Goal: Task Accomplishment & Management: Manage account settings

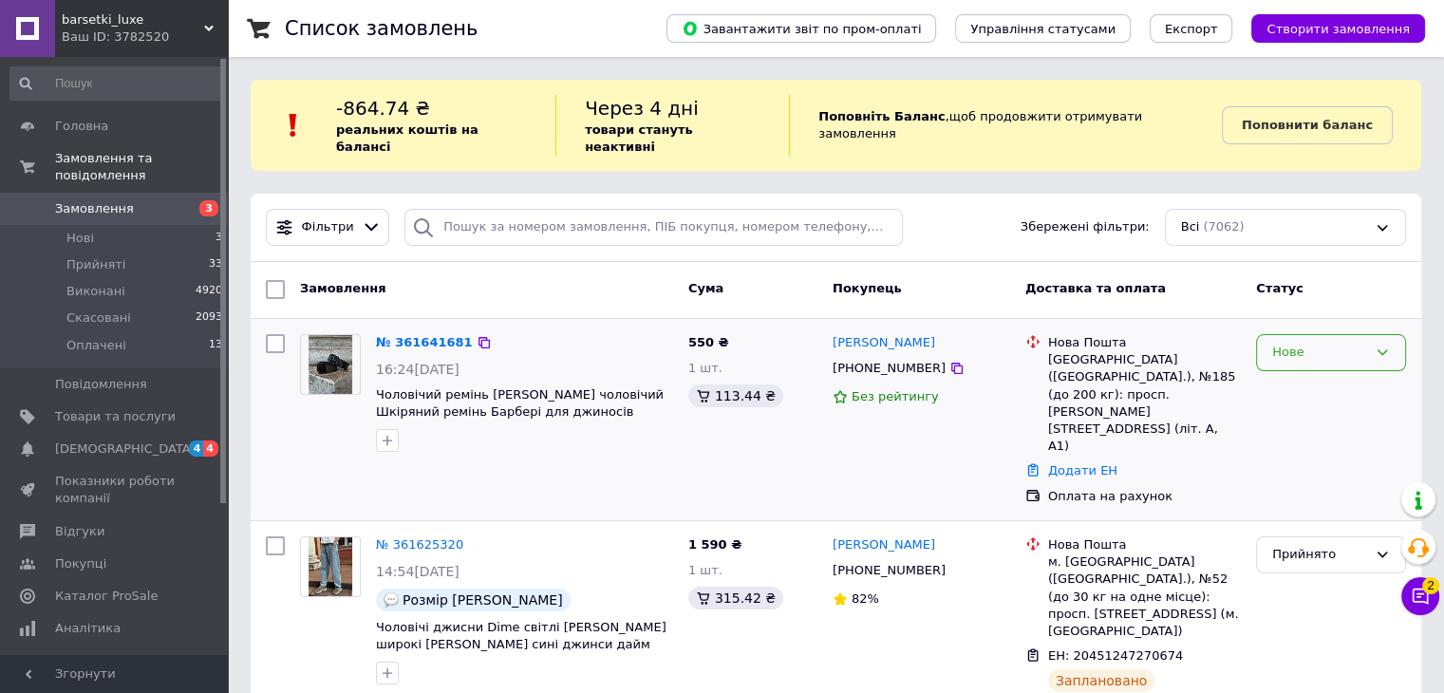
click at [1346, 343] on div "Нове" at bounding box center [1319, 353] width 95 height 20
click at [1341, 409] on li "Виконано" at bounding box center [1331, 426] width 148 height 35
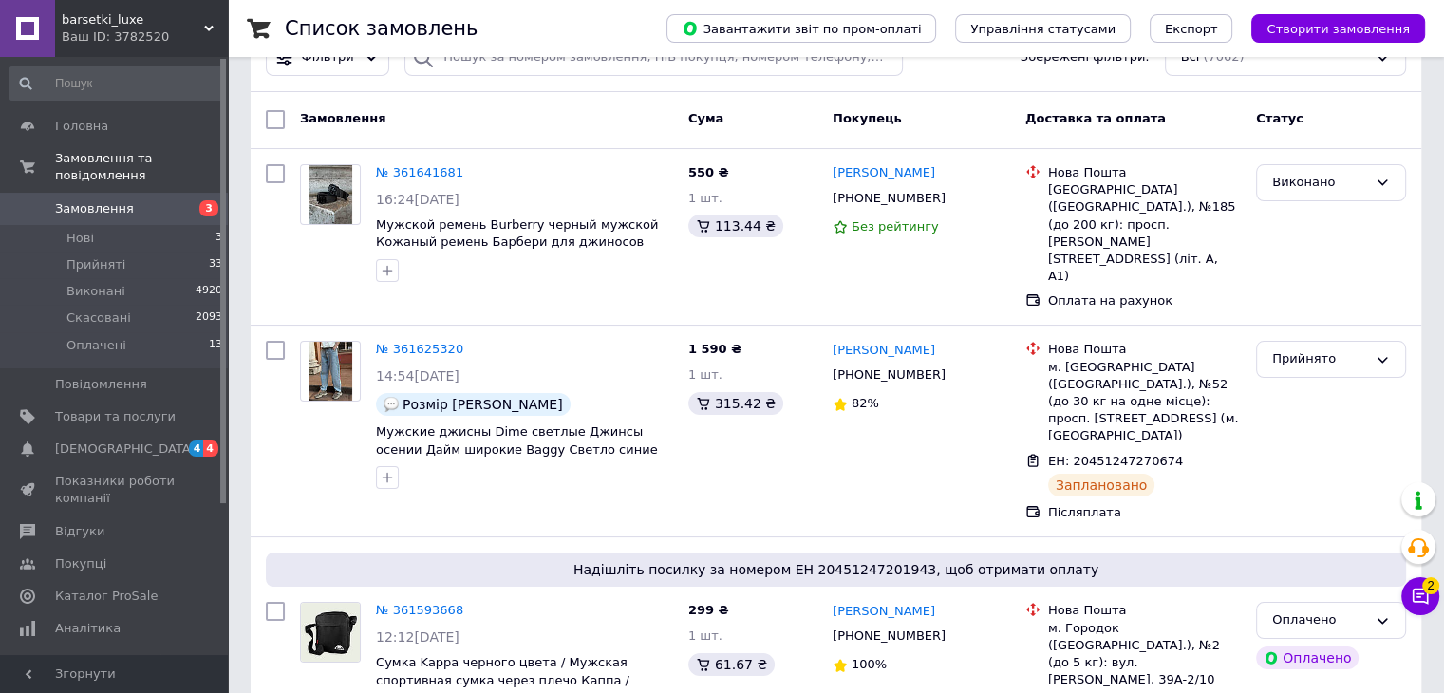
scroll to position [190, 0]
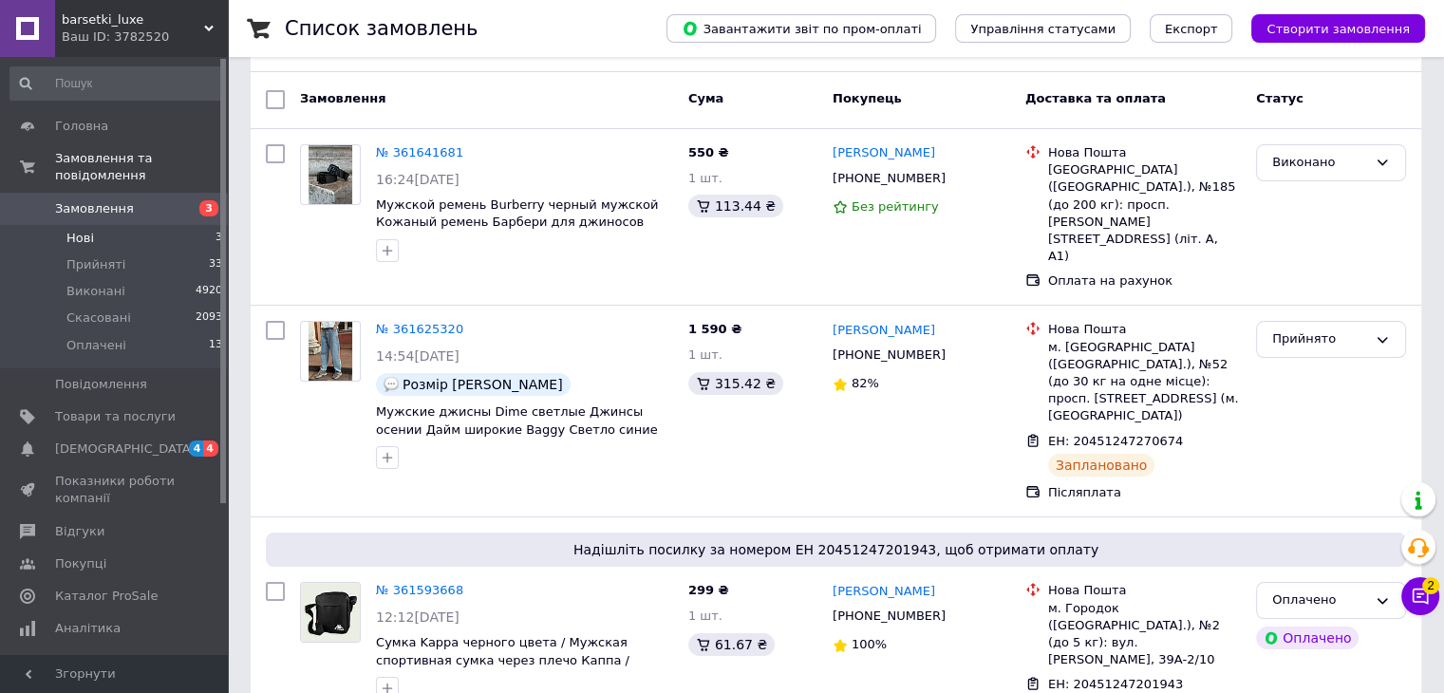
click at [186, 225] on li "Нові 3" at bounding box center [117, 238] width 234 height 27
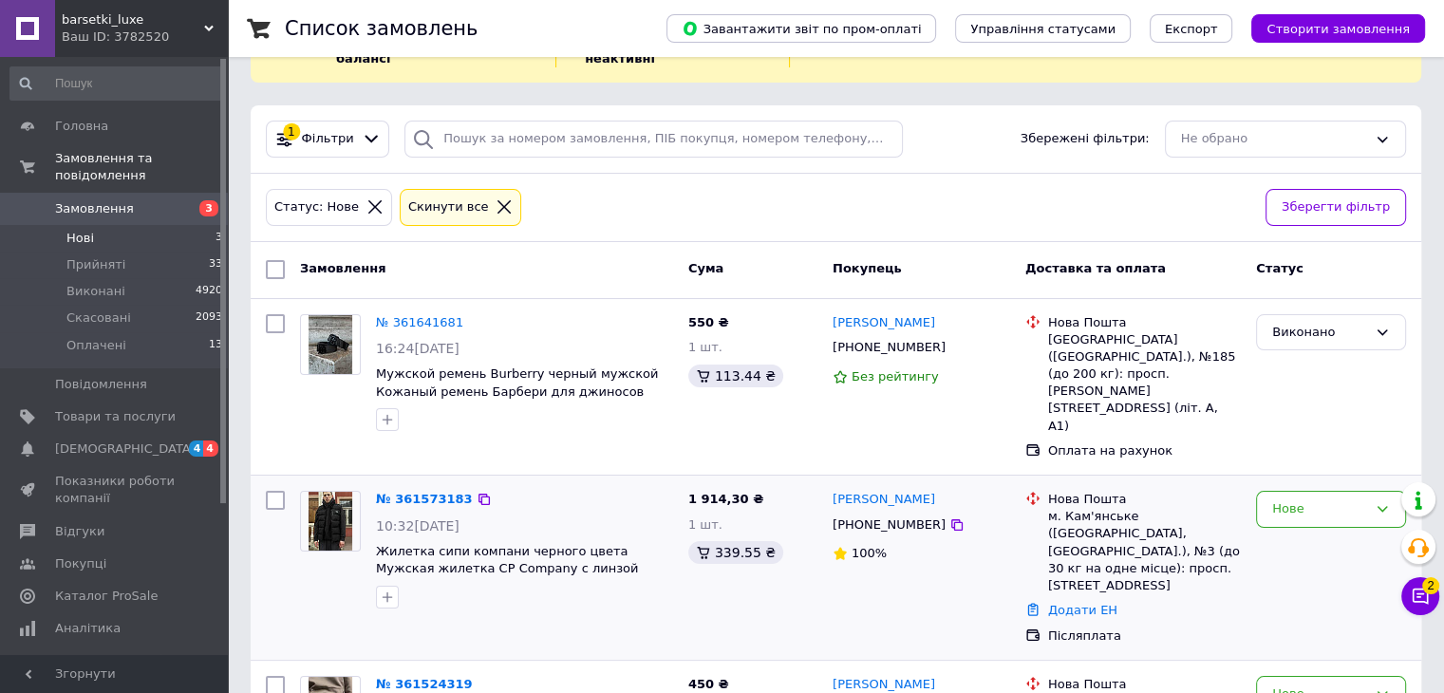
scroll to position [162, 0]
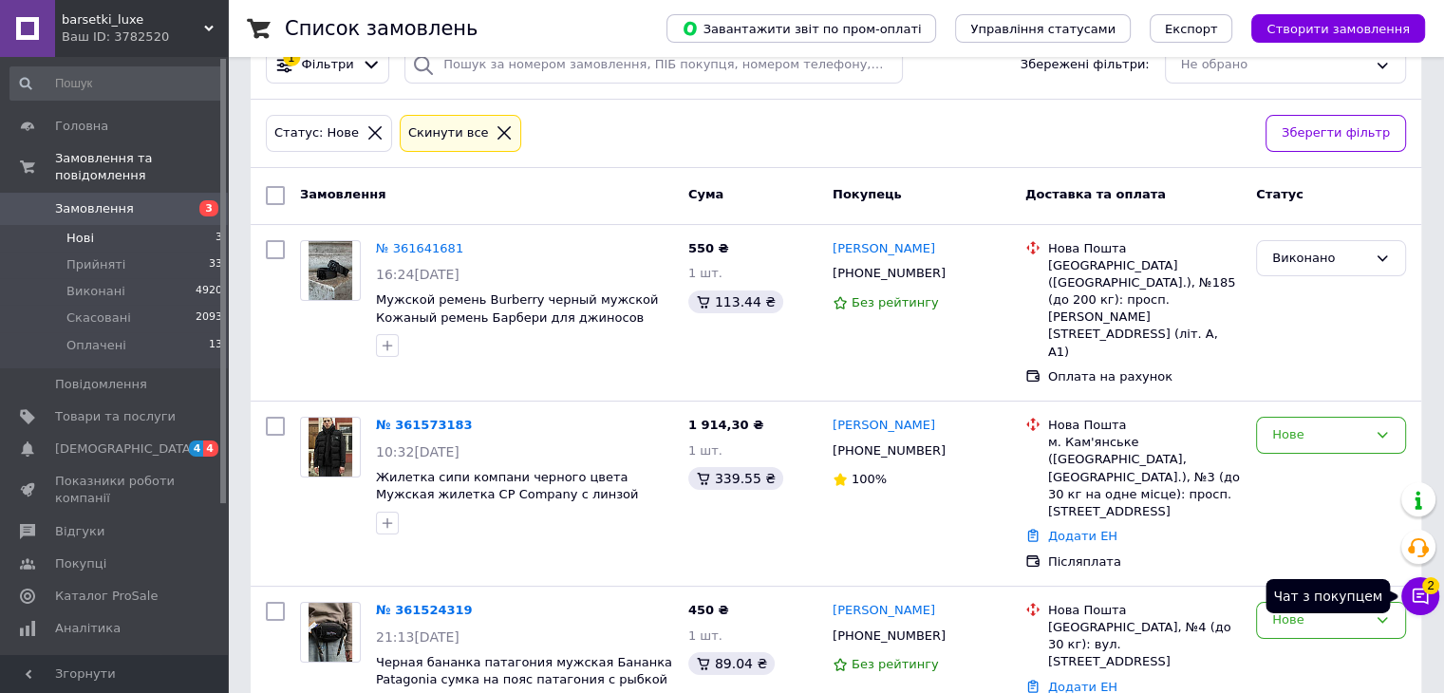
click at [1423, 586] on span "2" at bounding box center [1430, 585] width 17 height 17
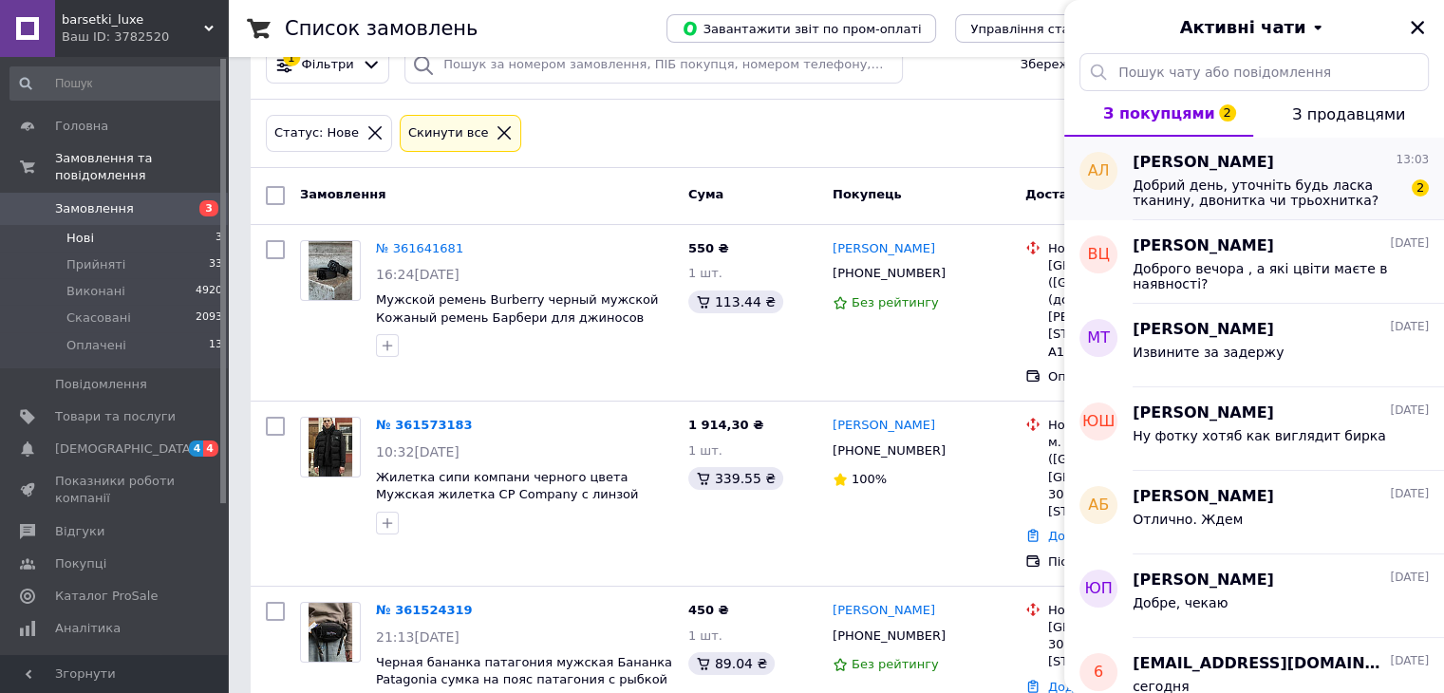
click at [1211, 186] on span "Добрий день, уточніть будь ласка тканину, двонитка чи трьохнитка?" at bounding box center [1268, 193] width 270 height 30
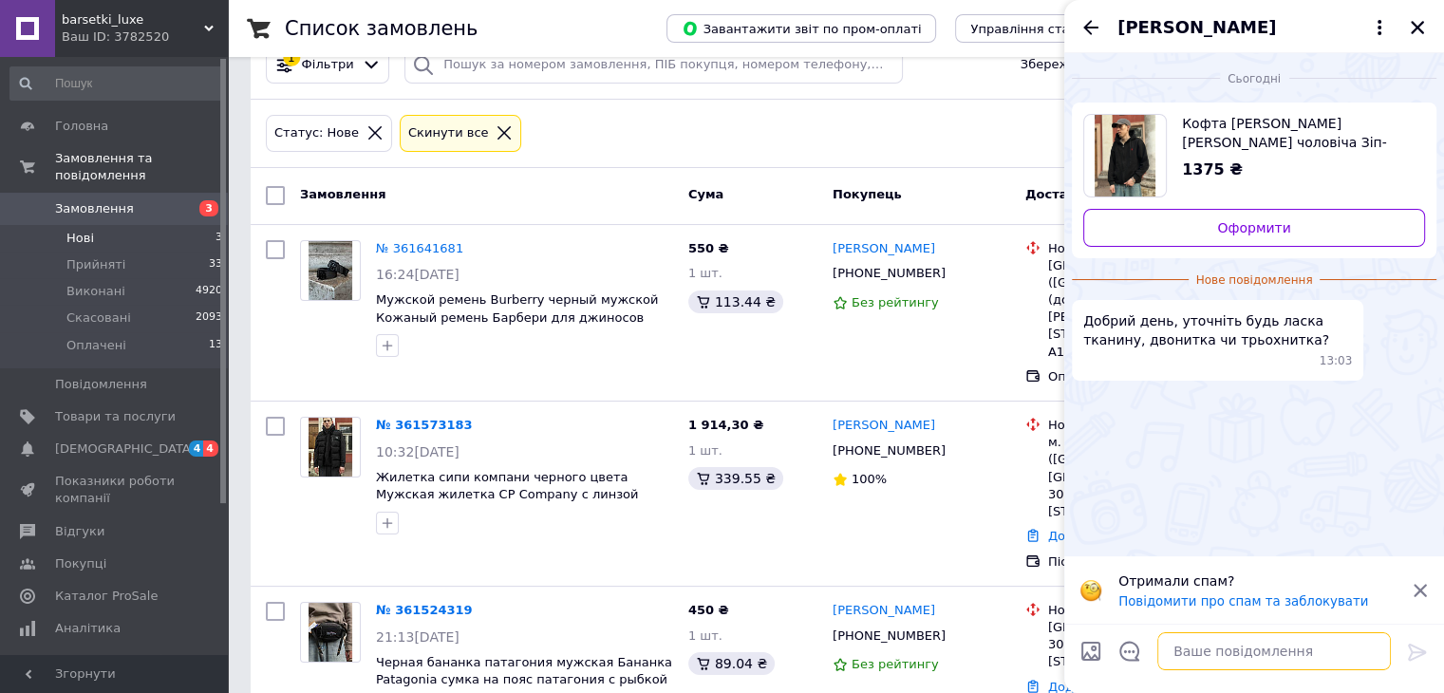
drag, startPoint x: 1226, startPoint y: 662, endPoint x: 1230, endPoint y: 650, distance: 12.0
click at [1229, 654] on textarea at bounding box center [1274, 651] width 234 height 38
type textarea "ц"
type textarea "2х"
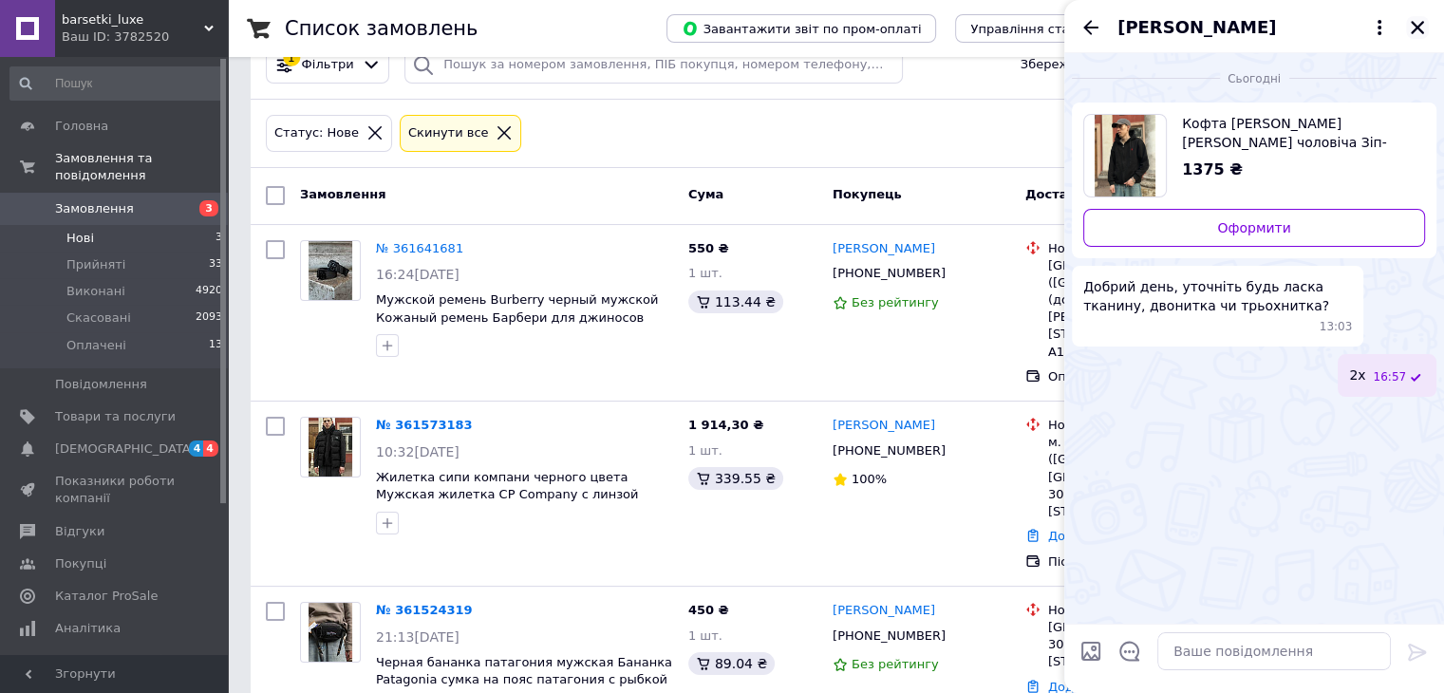
click at [1413, 35] on icon "Закрити" at bounding box center [1417, 27] width 17 height 17
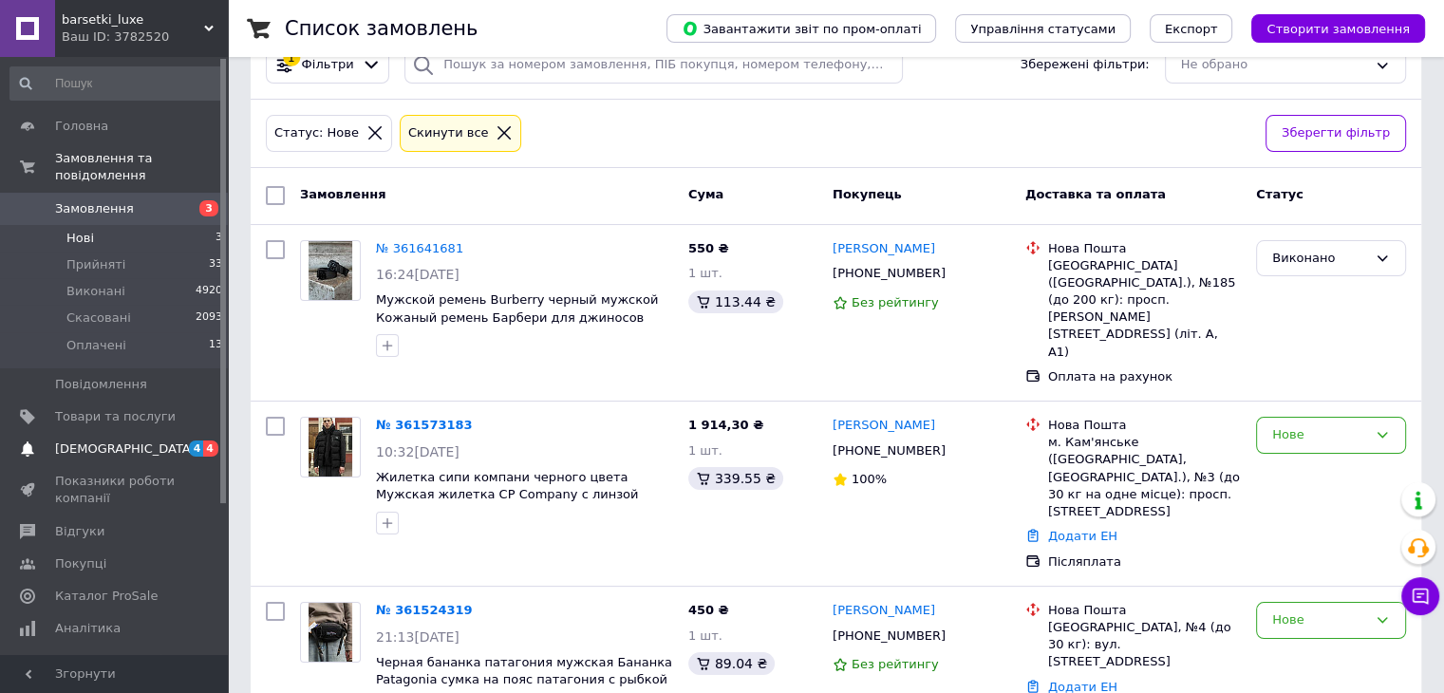
click at [115, 441] on span "[DEMOGRAPHIC_DATA]" at bounding box center [125, 449] width 141 height 17
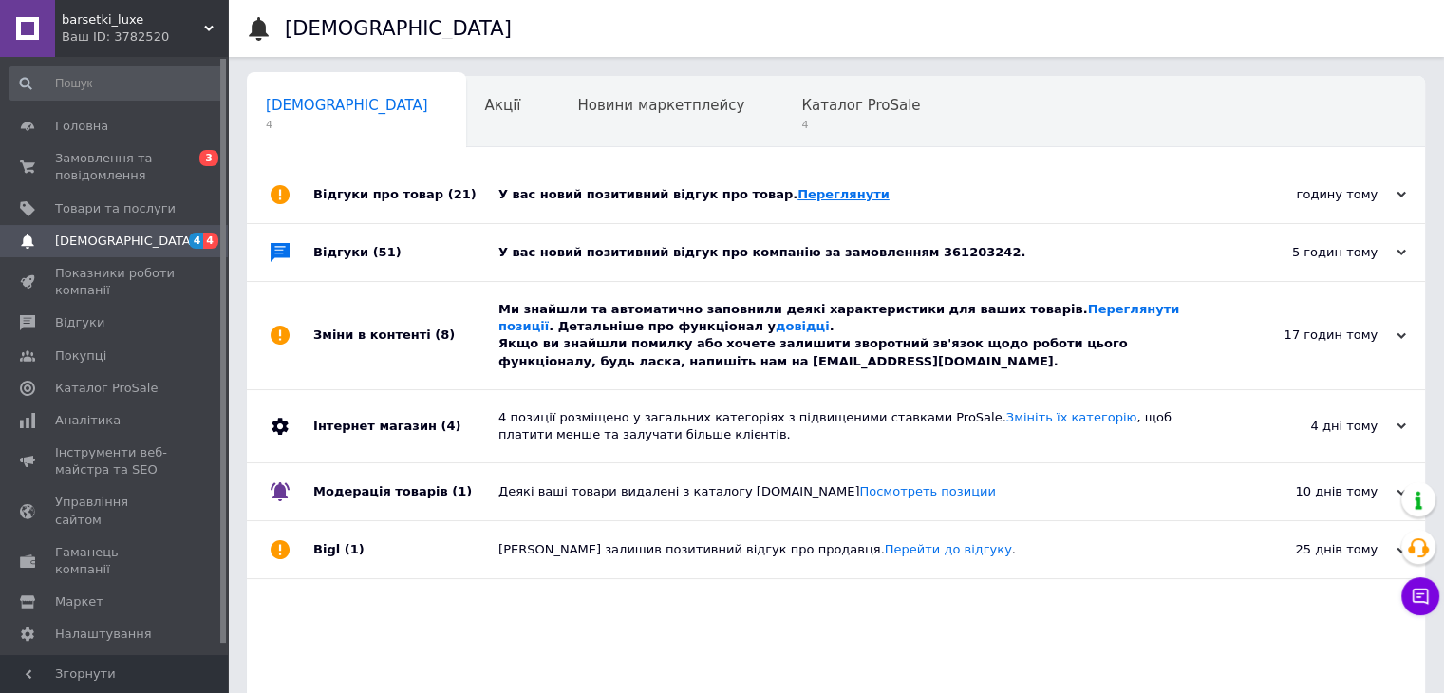
click at [798, 196] on link "Переглянути" at bounding box center [844, 194] width 92 height 14
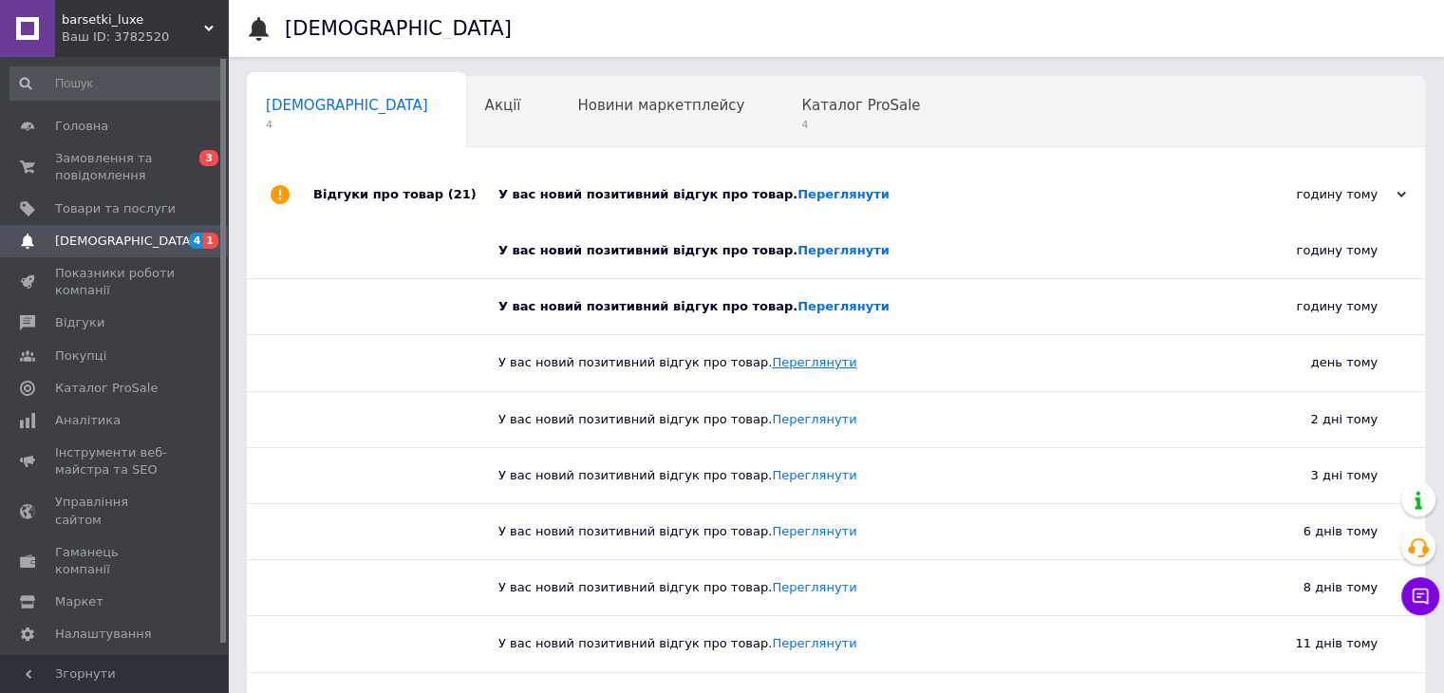
click at [781, 361] on link "Переглянути" at bounding box center [814, 362] width 85 height 14
click at [179, 153] on span "0 3" at bounding box center [202, 167] width 52 height 34
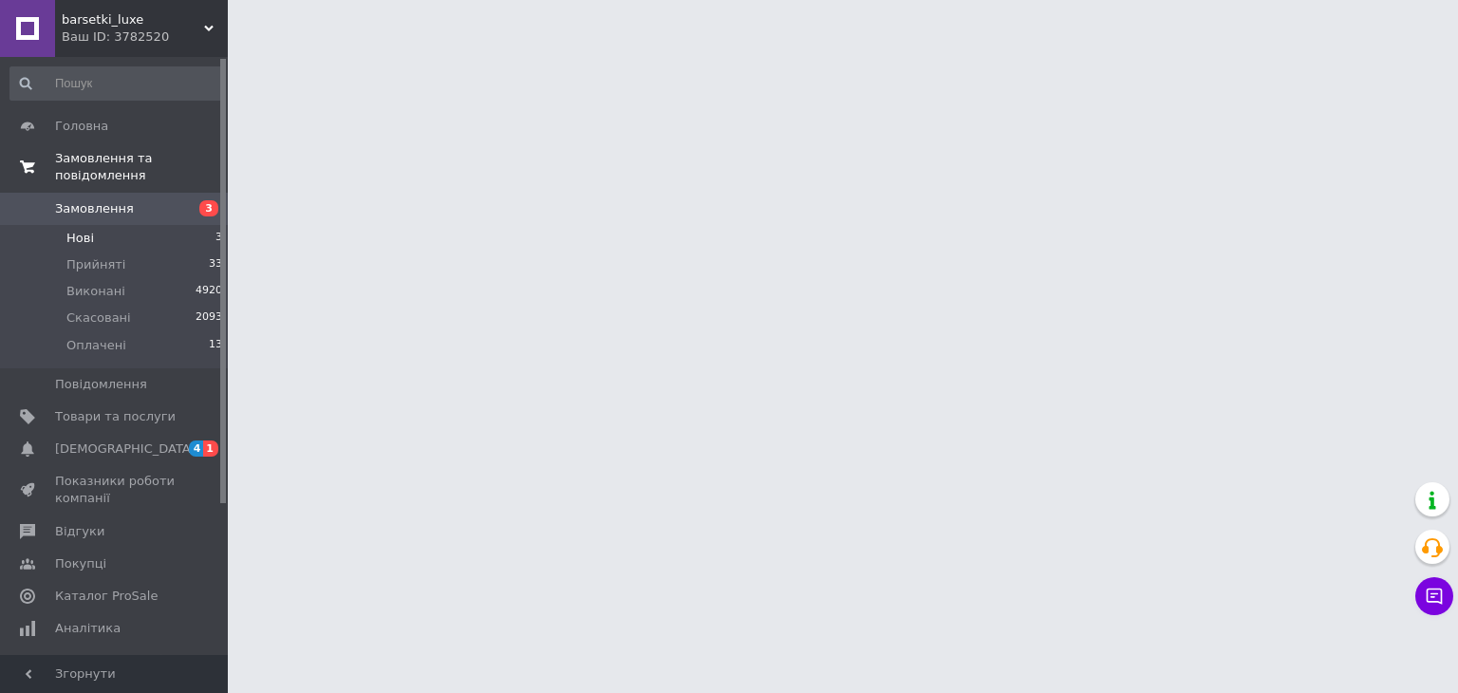
click at [167, 225] on li "Нові 3" at bounding box center [117, 238] width 234 height 27
click at [189, 225] on li "Нові 3" at bounding box center [117, 238] width 234 height 27
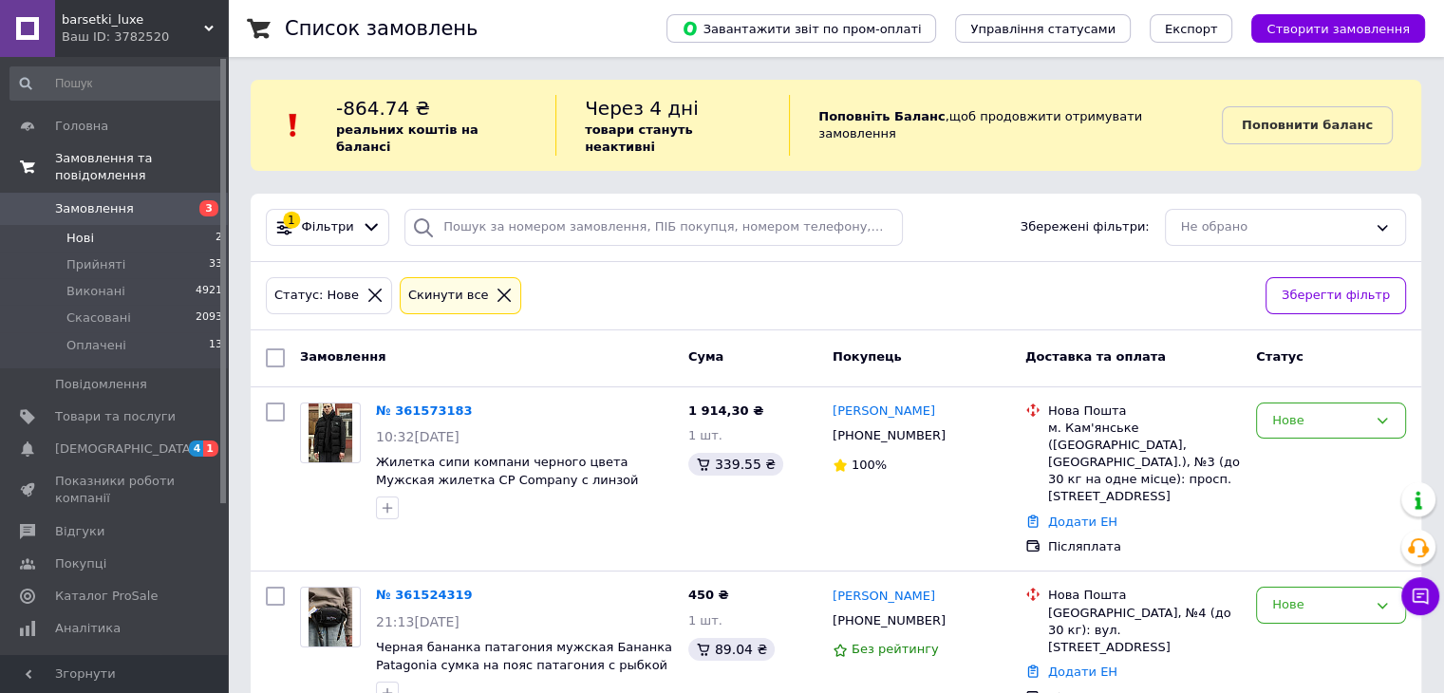
click at [166, 233] on li "Нові 2" at bounding box center [117, 238] width 234 height 27
click at [170, 225] on li "Нові 2" at bounding box center [117, 238] width 234 height 27
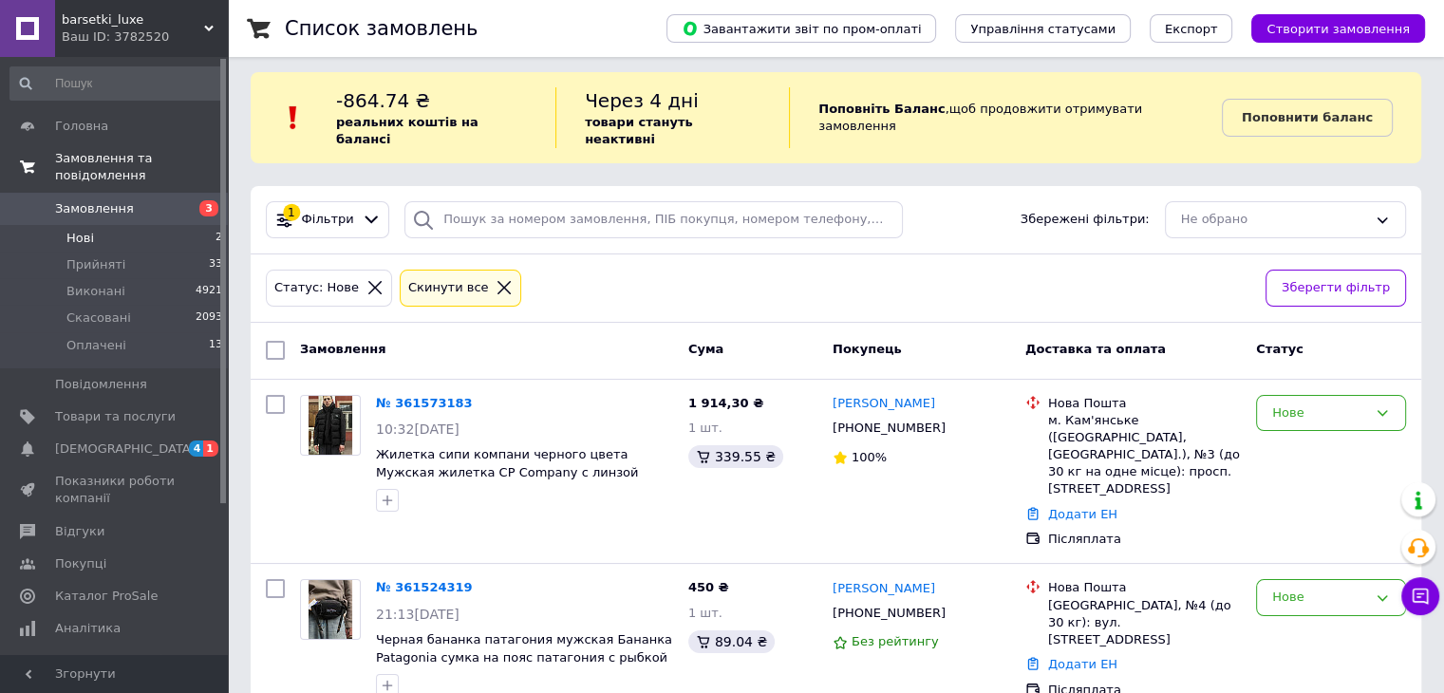
scroll to position [14, 0]
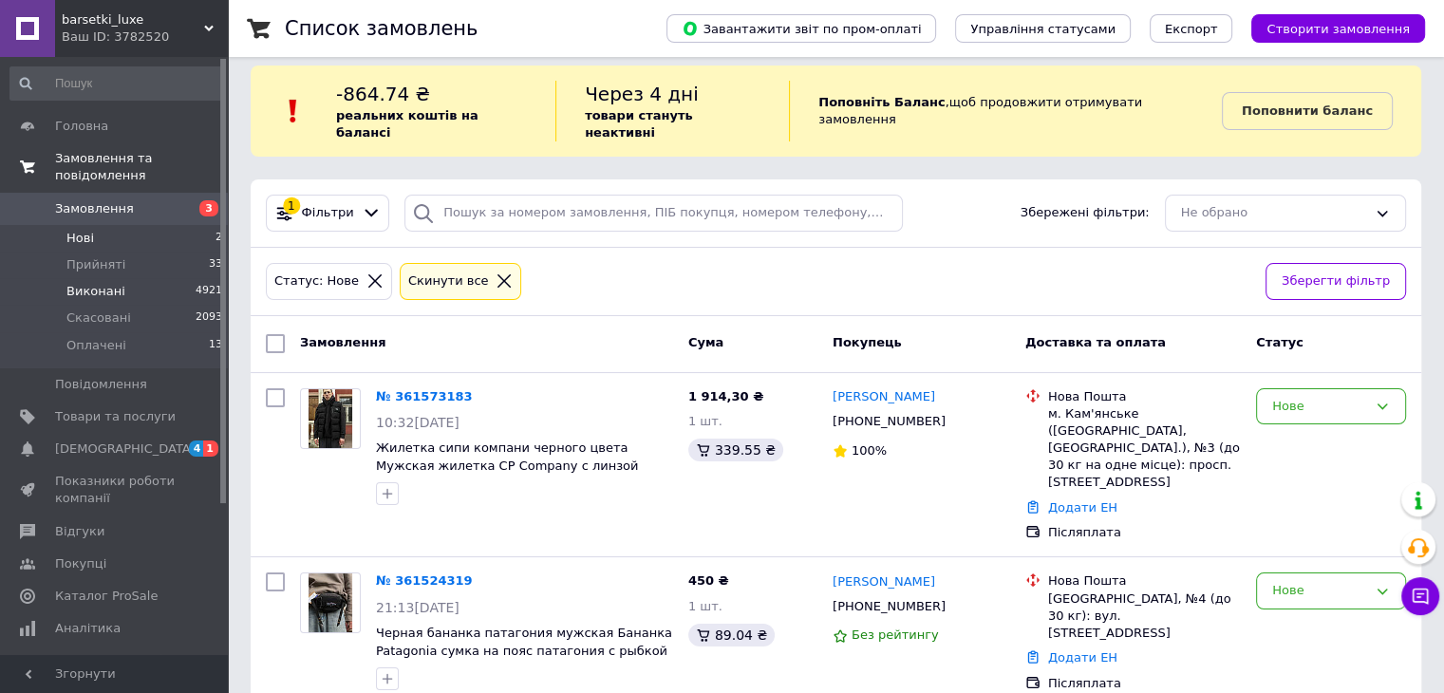
click at [191, 278] on li "Виконані 4921" at bounding box center [117, 291] width 234 height 27
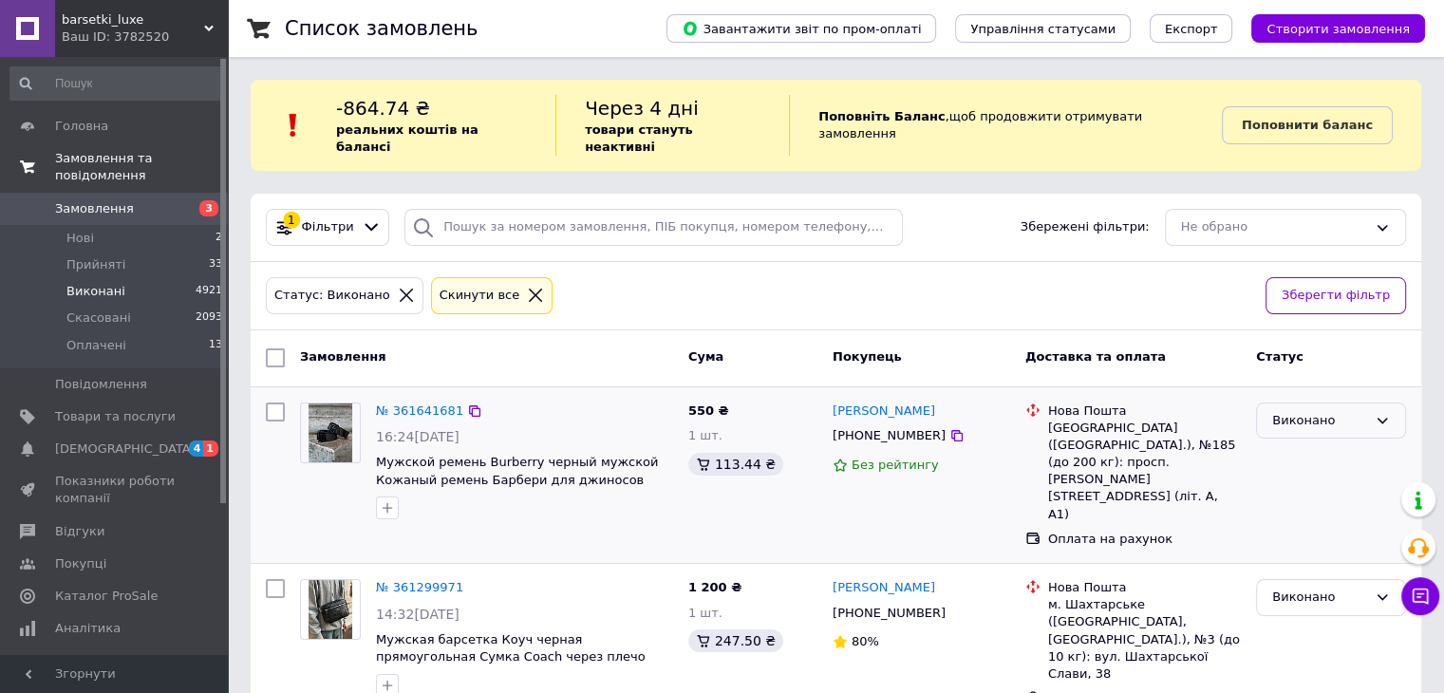
click at [1340, 411] on div "Виконано" at bounding box center [1319, 421] width 95 height 20
click at [1306, 442] on li "Прийнято" at bounding box center [1331, 459] width 148 height 35
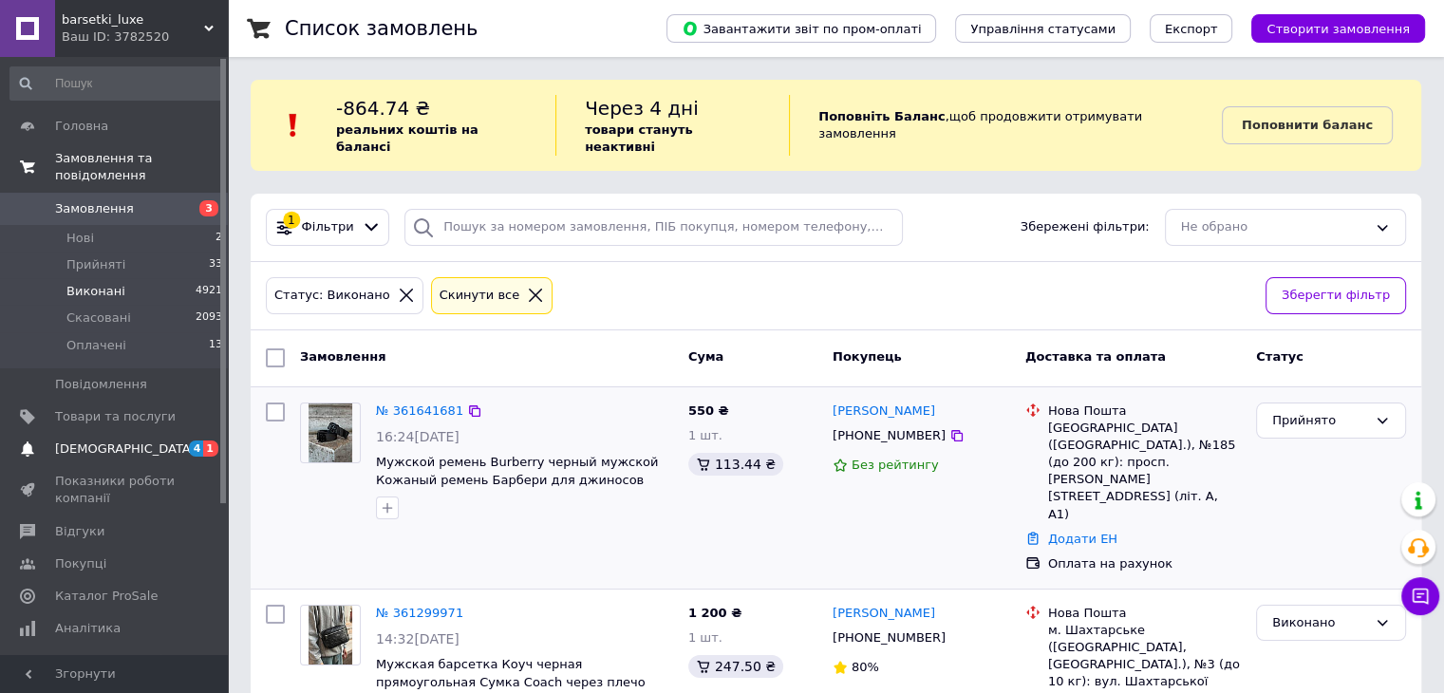
click at [128, 441] on span "[DEMOGRAPHIC_DATA]" at bounding box center [115, 449] width 121 height 17
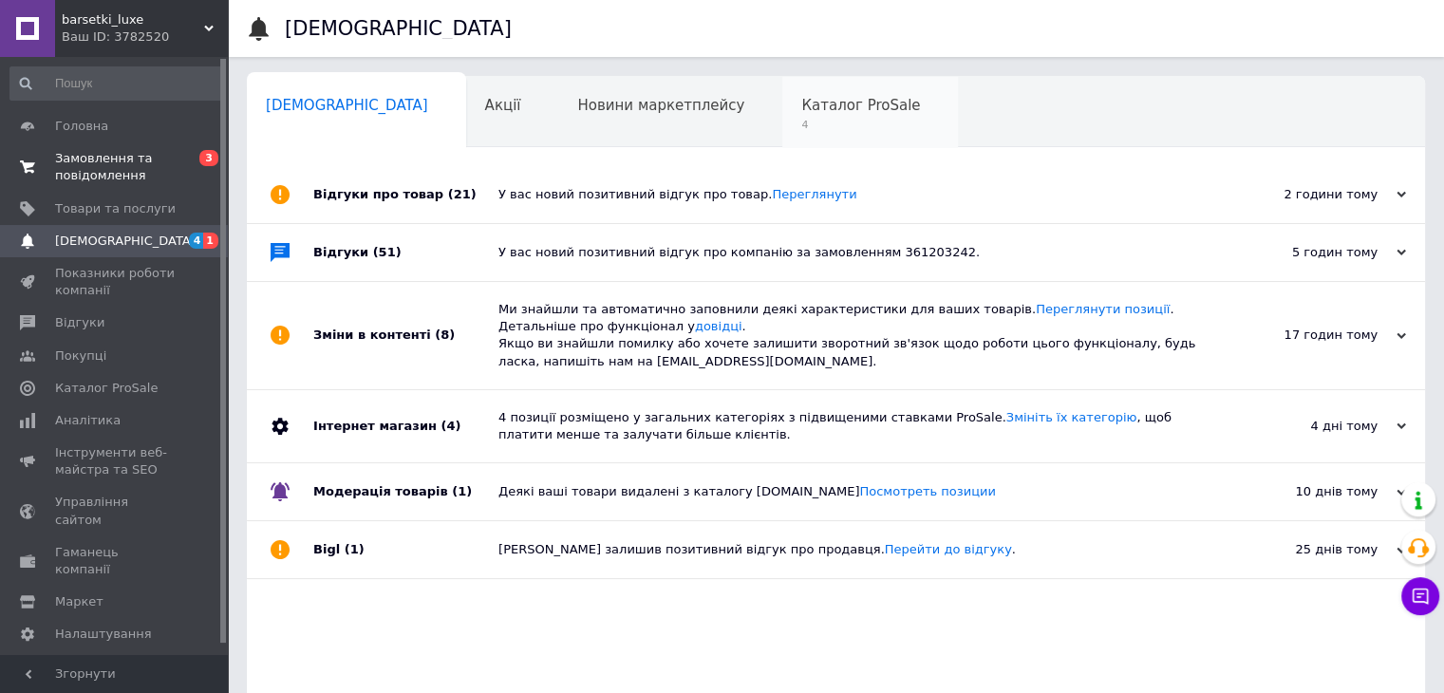
click at [801, 105] on span "Каталог ProSale" at bounding box center [860, 105] width 119 height 17
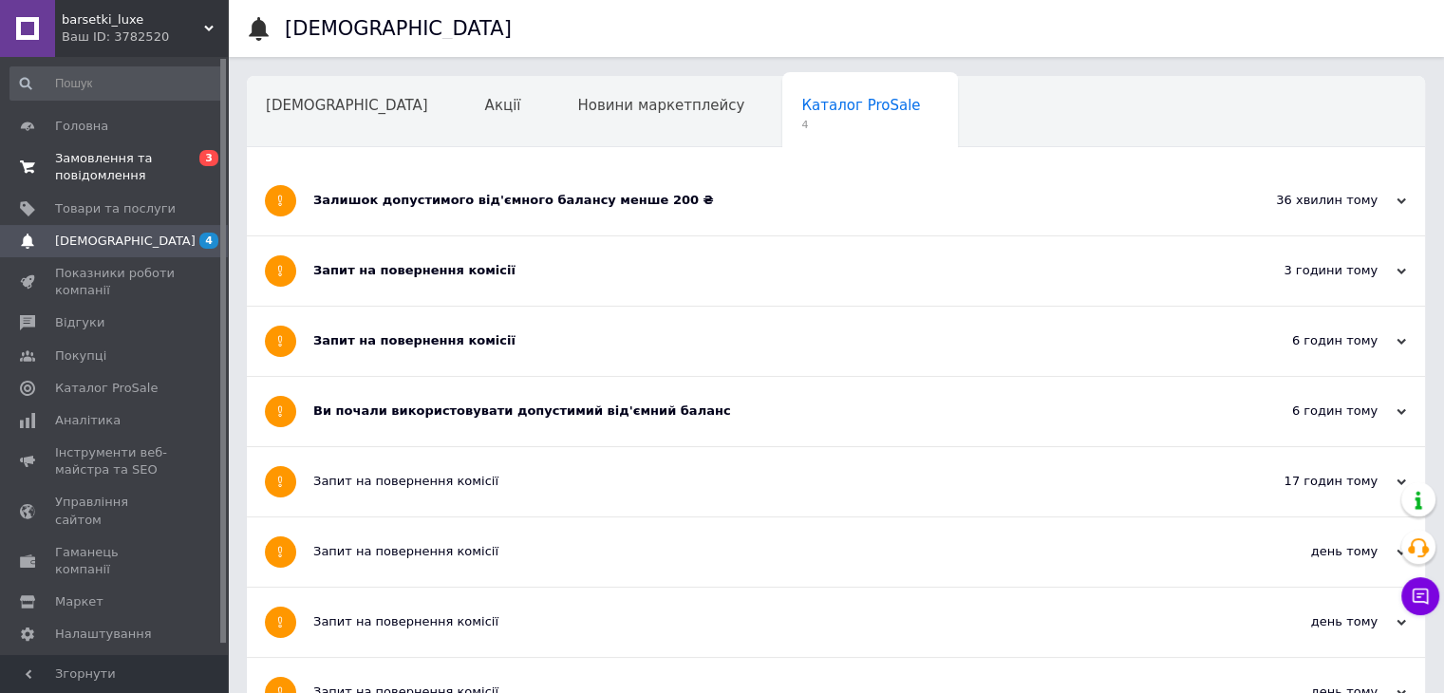
click at [756, 216] on div "Залишок допустимого від'ємного балансу менше 200 ₴" at bounding box center [764, 200] width 903 height 69
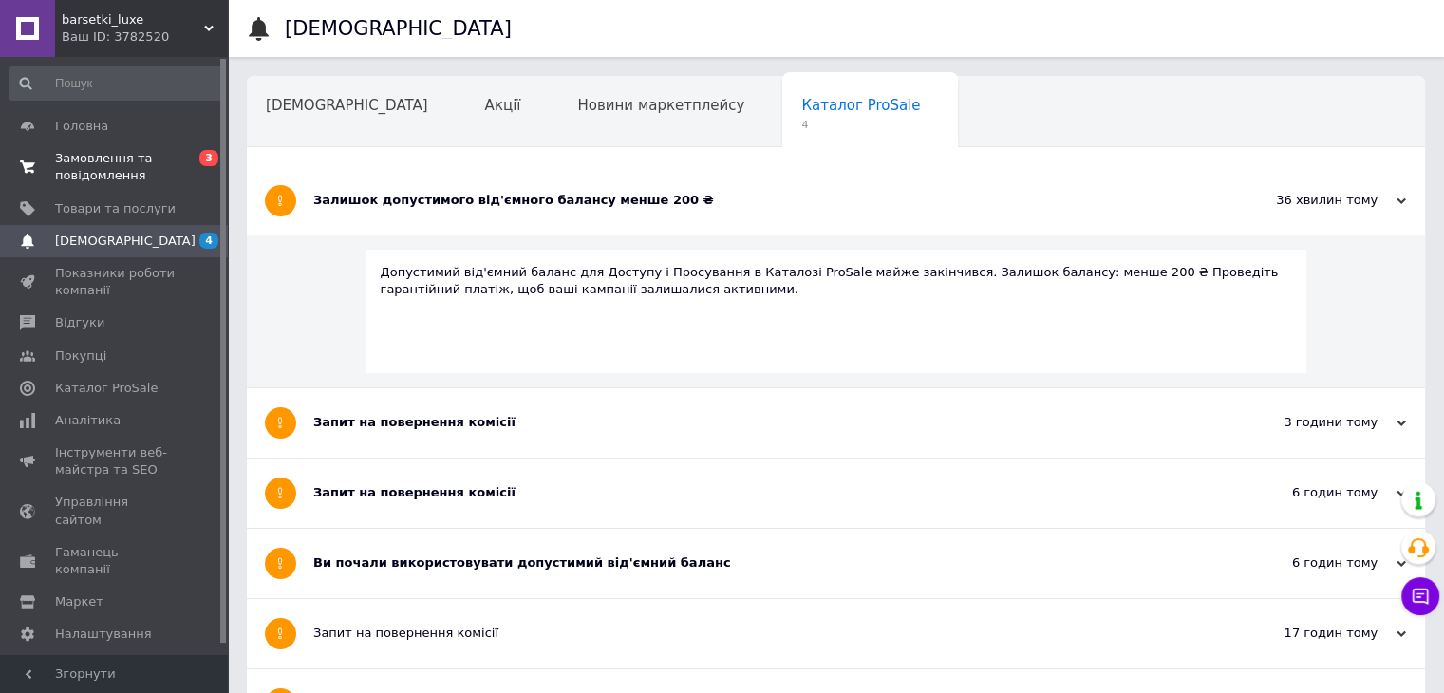
click at [541, 432] on div "Запит на повернення комісії" at bounding box center [764, 422] width 903 height 69
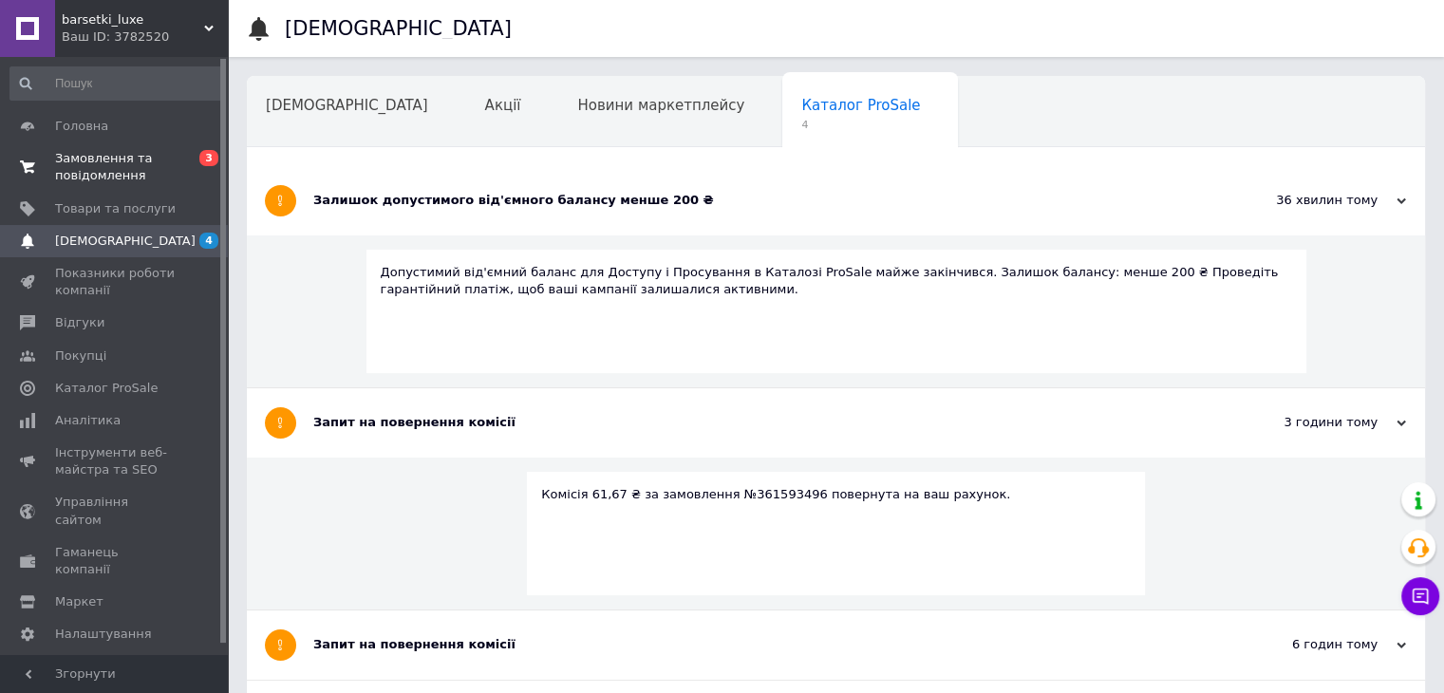
click at [527, 611] on div "Запит на повернення комісії" at bounding box center [764, 645] width 903 height 69
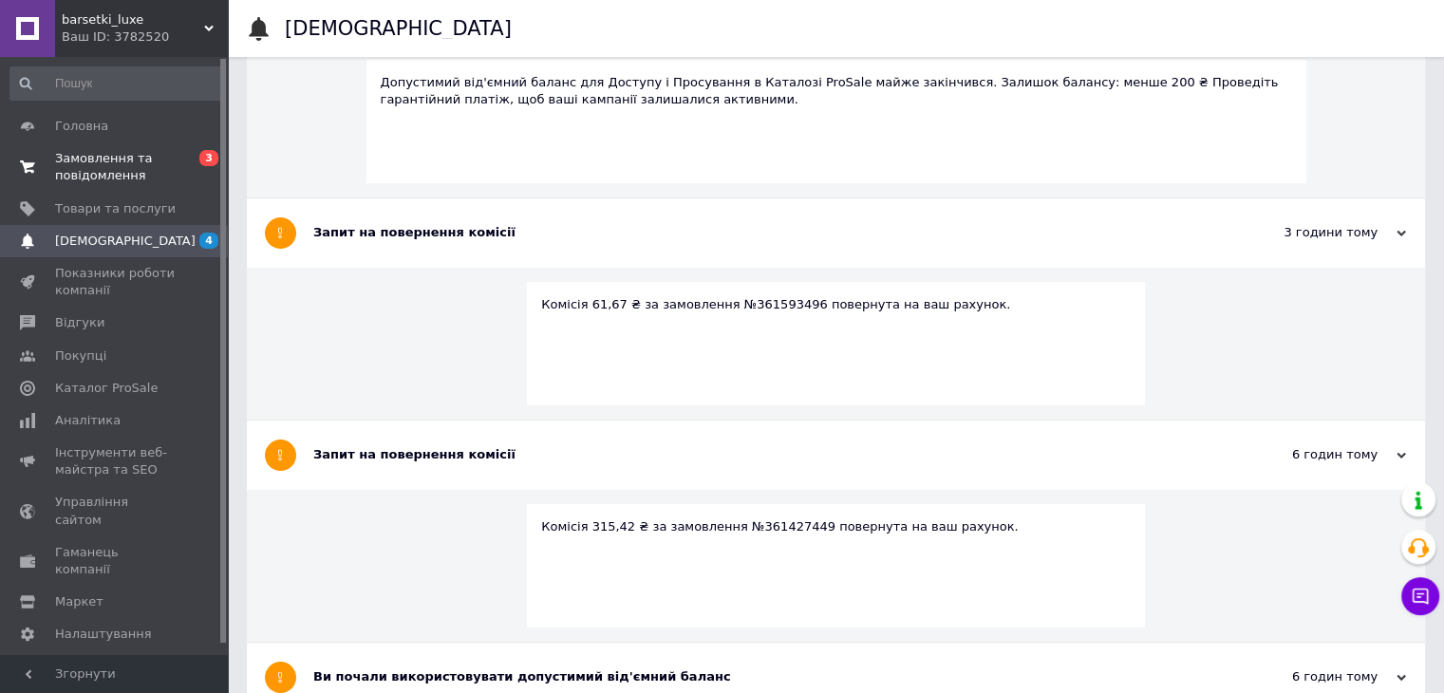
click at [573, 668] on div "Ви почали використовувати допустимий від'ємний баланс" at bounding box center [764, 676] width 903 height 17
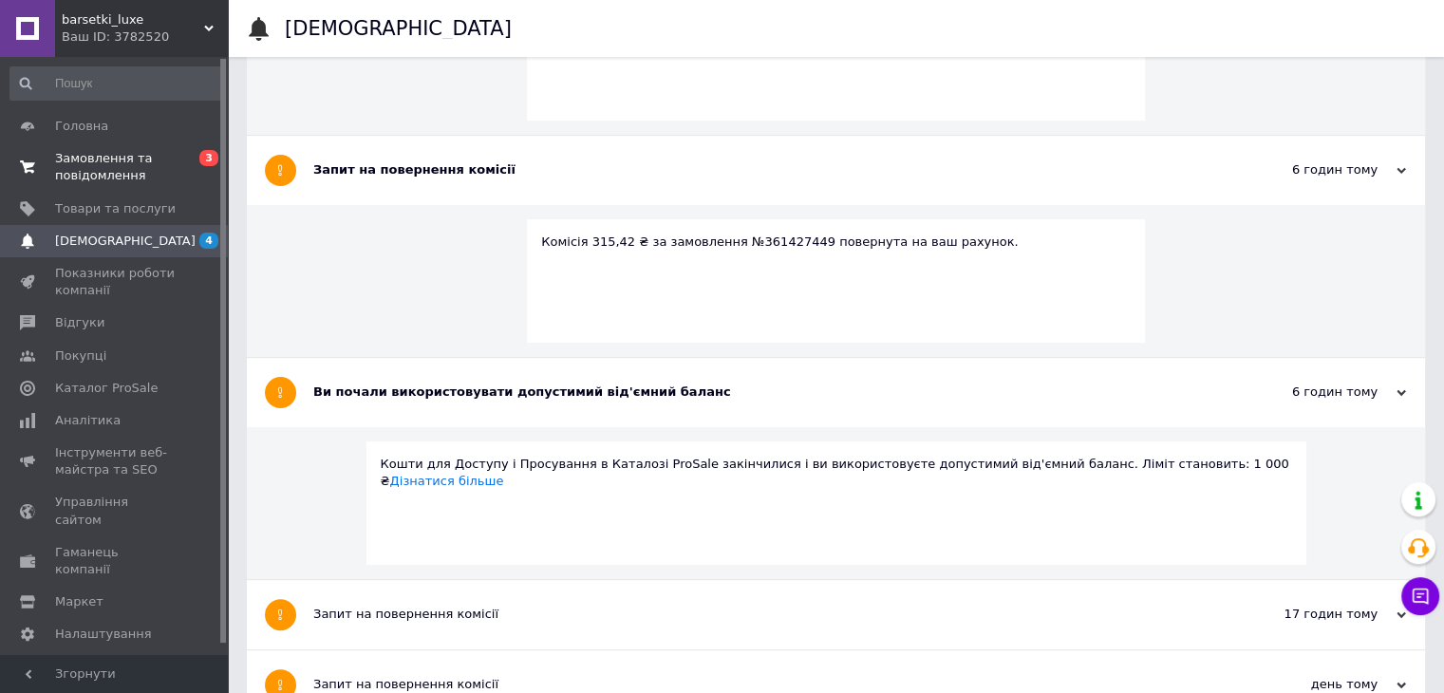
click at [157, 183] on span "Замовлення та повідомлення" at bounding box center [115, 167] width 121 height 34
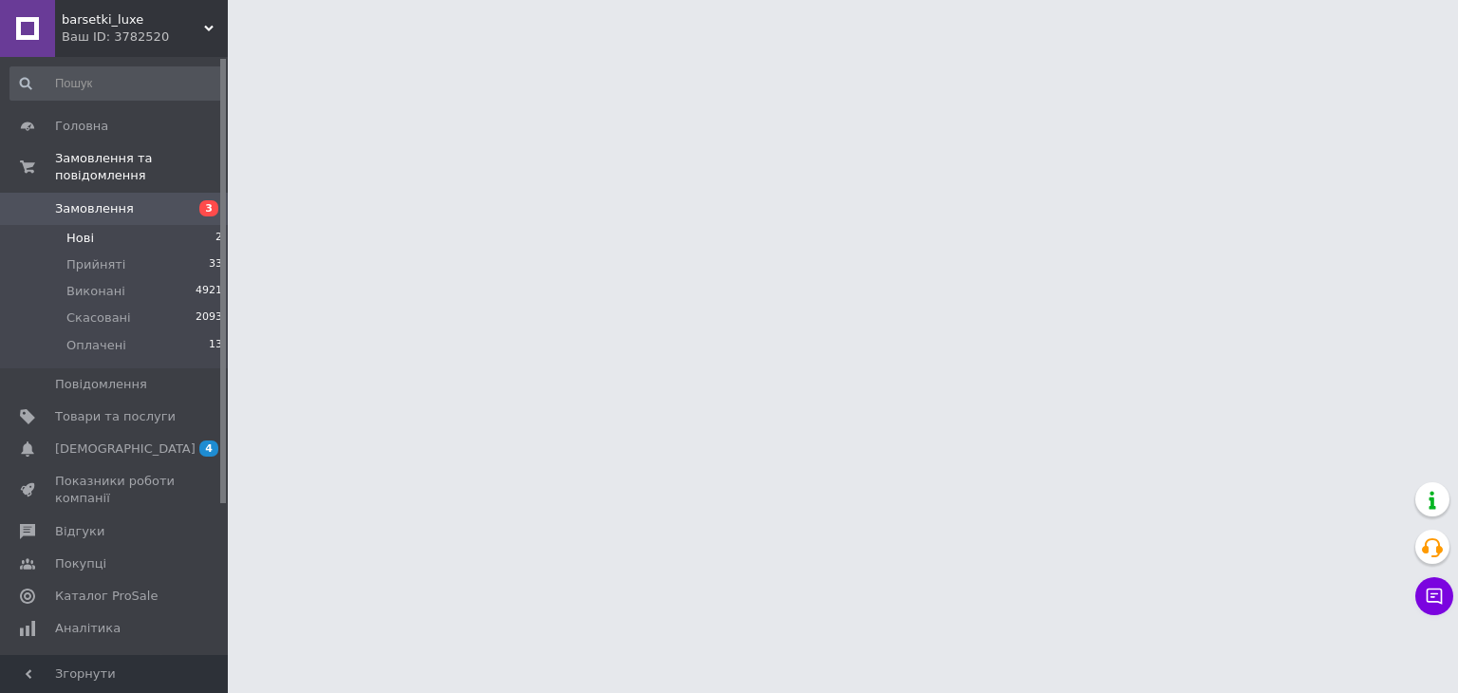
click at [197, 233] on li "Нові 2" at bounding box center [117, 238] width 234 height 27
click at [204, 229] on li "Нові 2" at bounding box center [117, 238] width 234 height 27
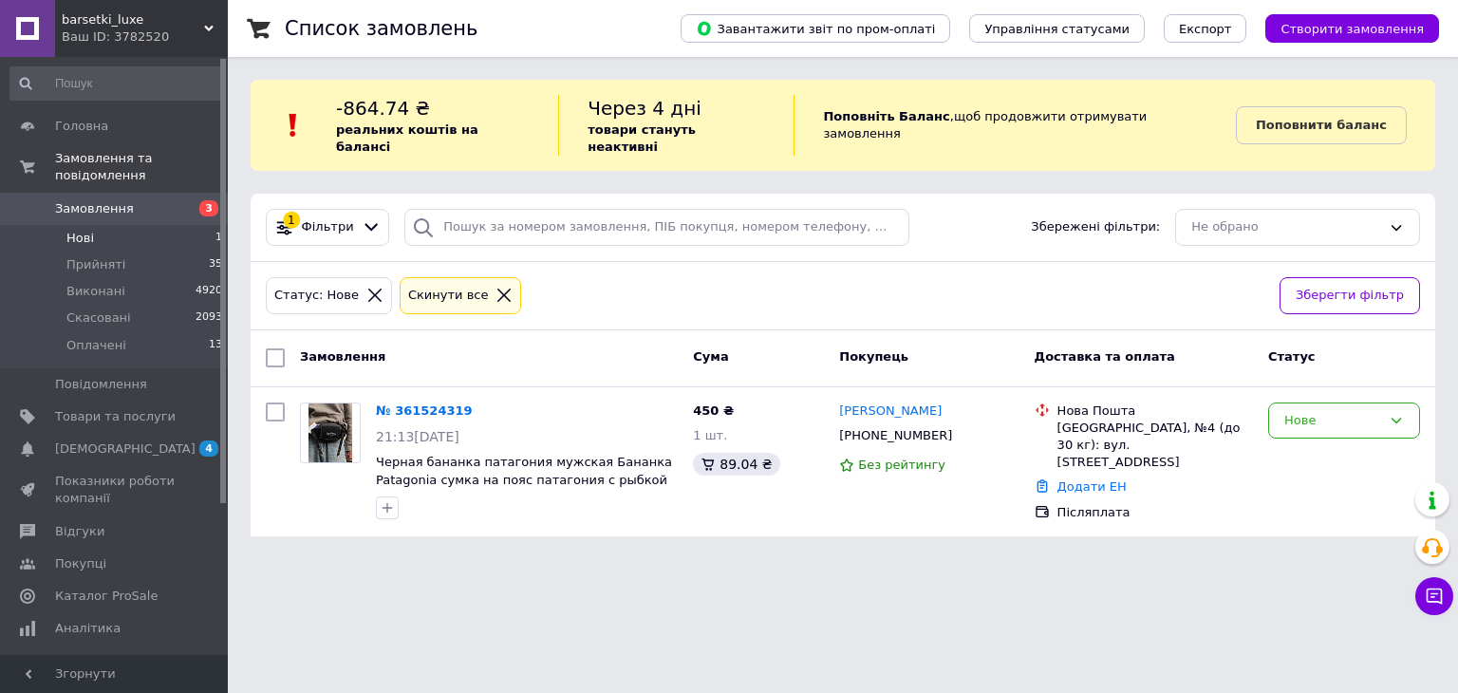
click at [197, 232] on li "Нові 1" at bounding box center [117, 238] width 234 height 27
click at [183, 257] on li "Прийняті 35" at bounding box center [117, 265] width 234 height 27
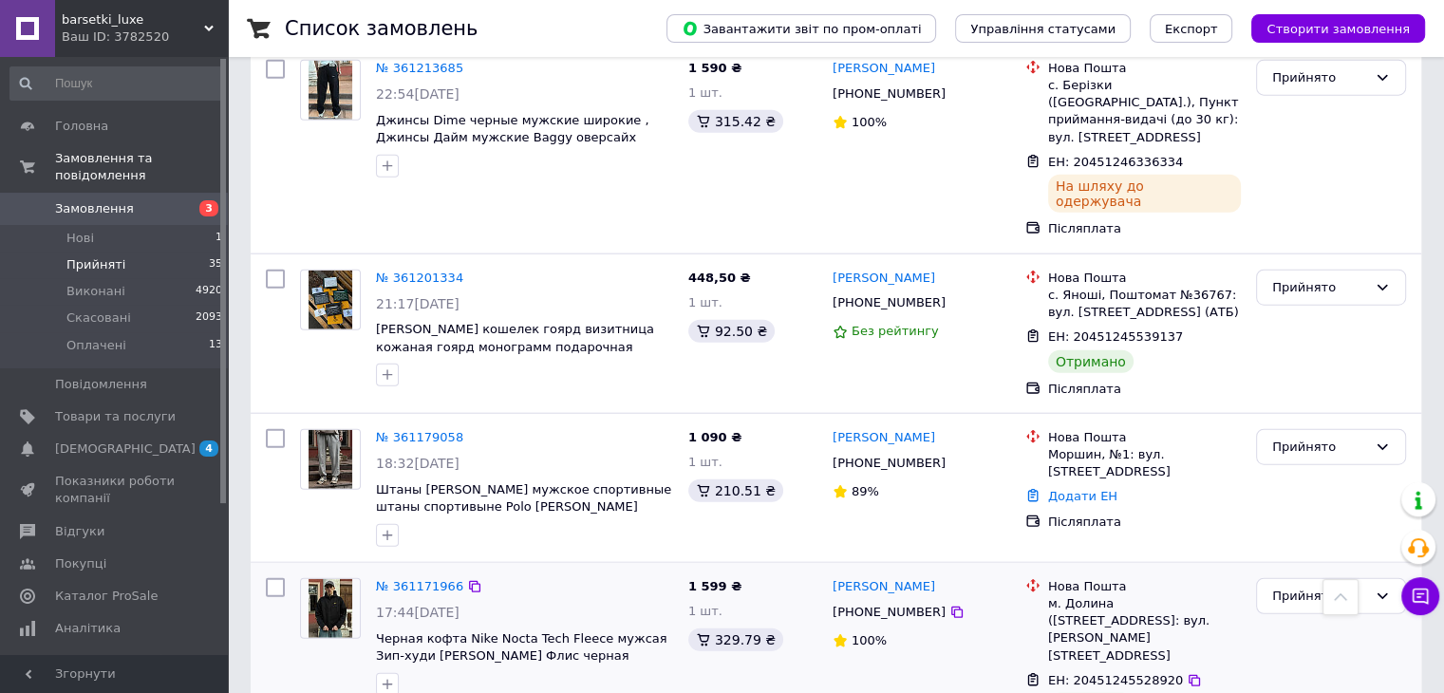
scroll to position [4631, 0]
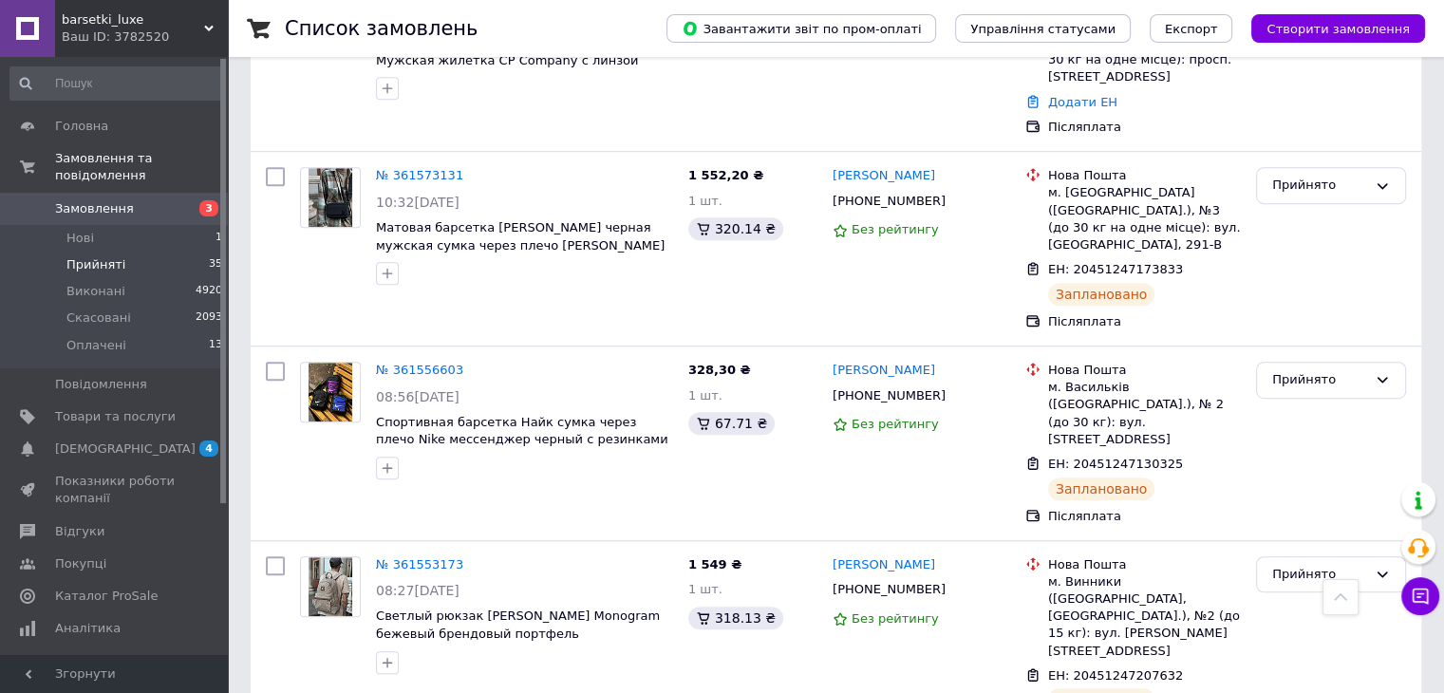
scroll to position [833, 0]
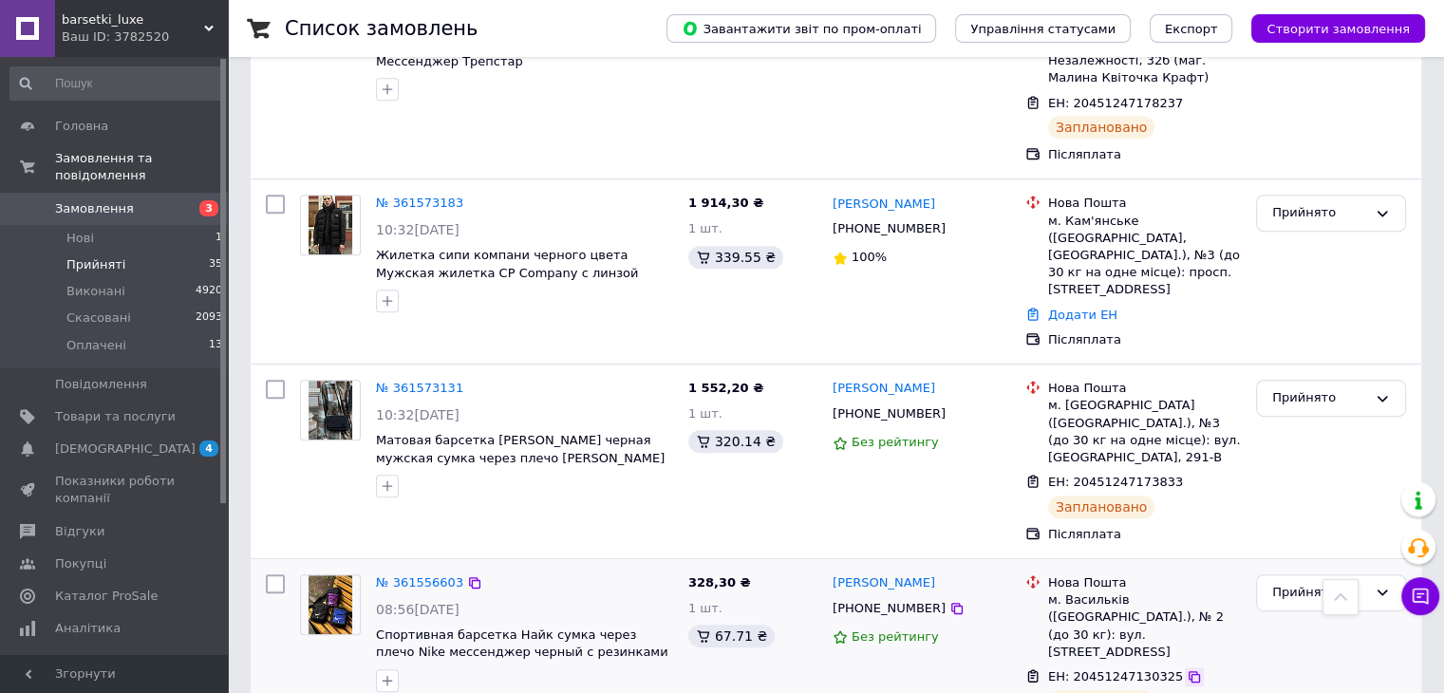
click at [1189, 671] on icon at bounding box center [1194, 676] width 11 height 11
click at [1189, 478] on icon at bounding box center [1194, 483] width 11 height 11
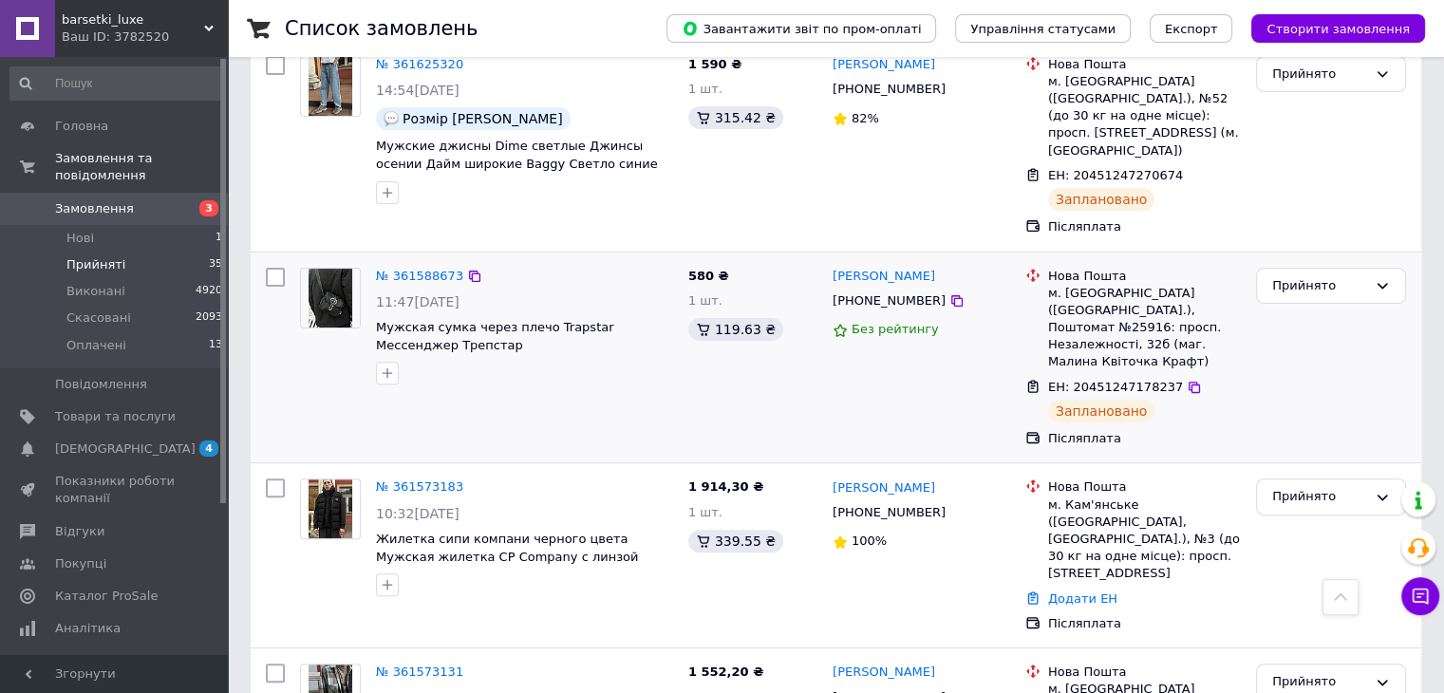
scroll to position [548, 0]
click at [1187, 381] on icon at bounding box center [1194, 388] width 15 height 15
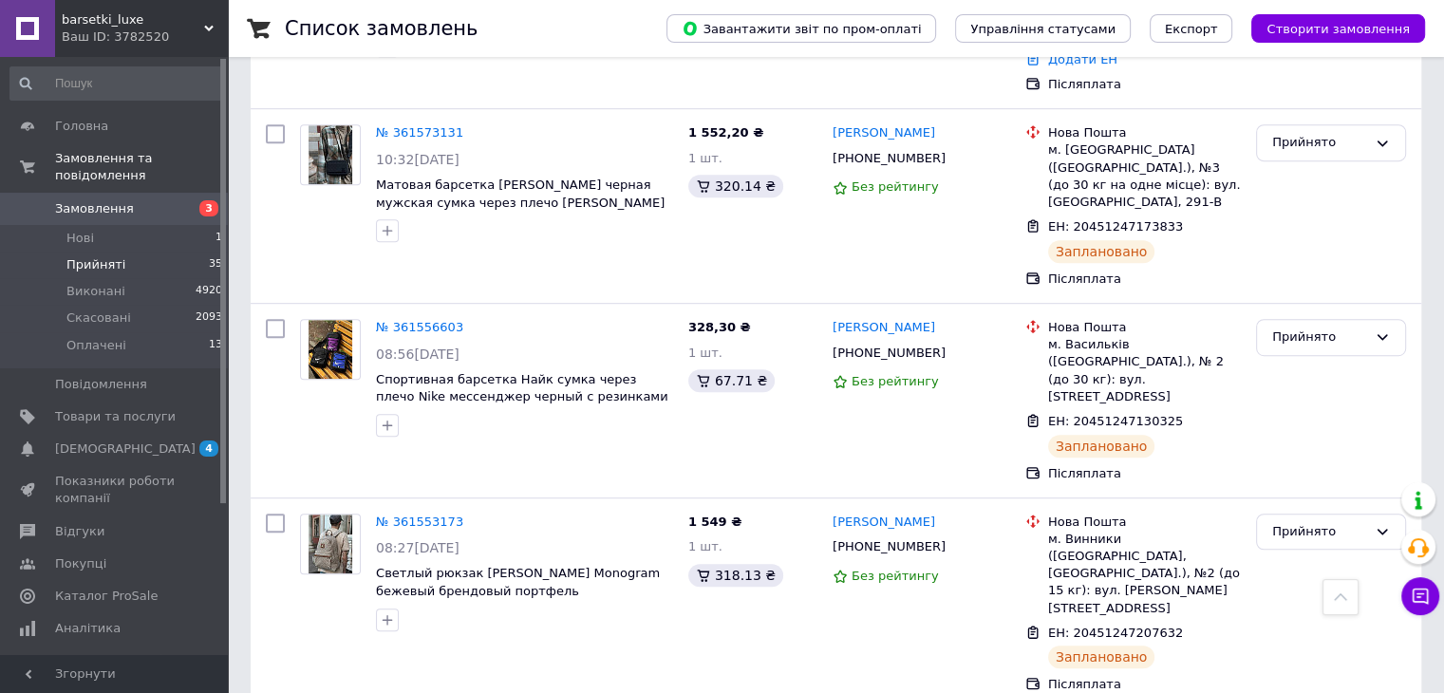
scroll to position [1212, 0]
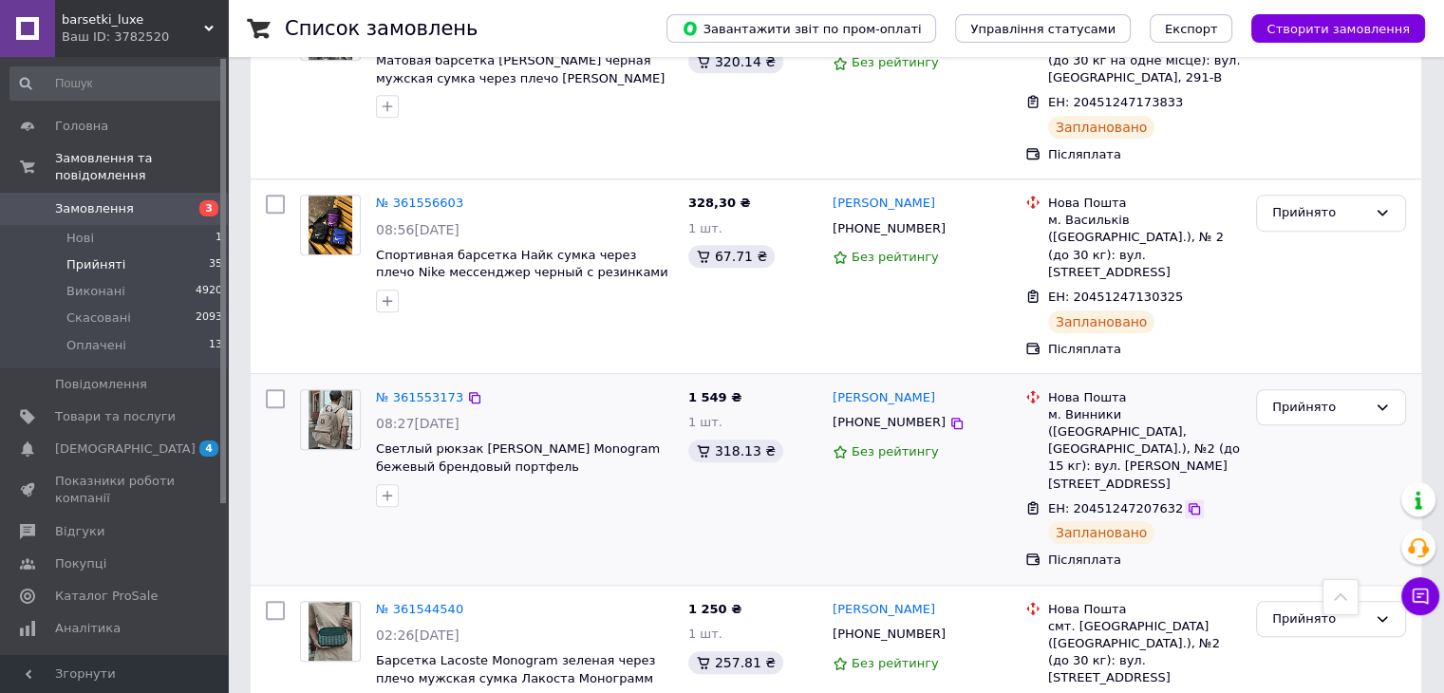
click at [1189, 503] on icon at bounding box center [1194, 508] width 11 height 11
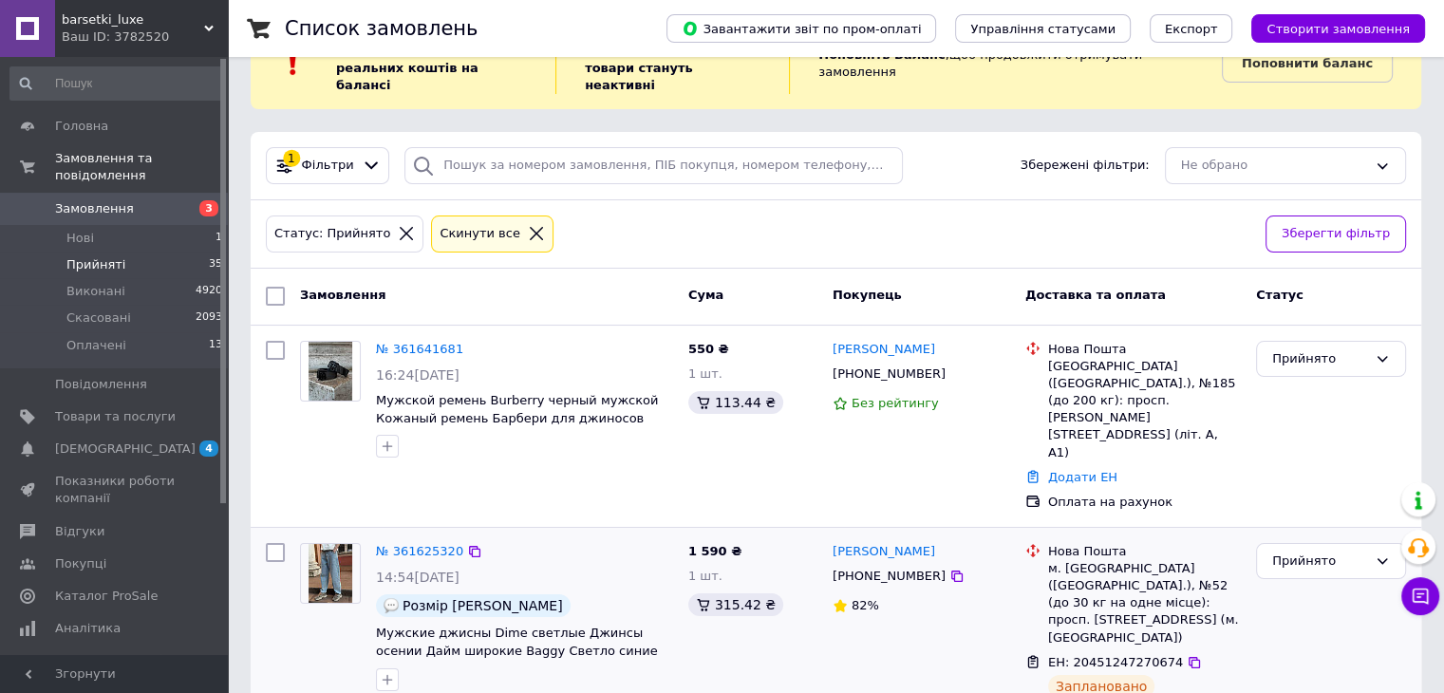
scroll to position [95, 0]
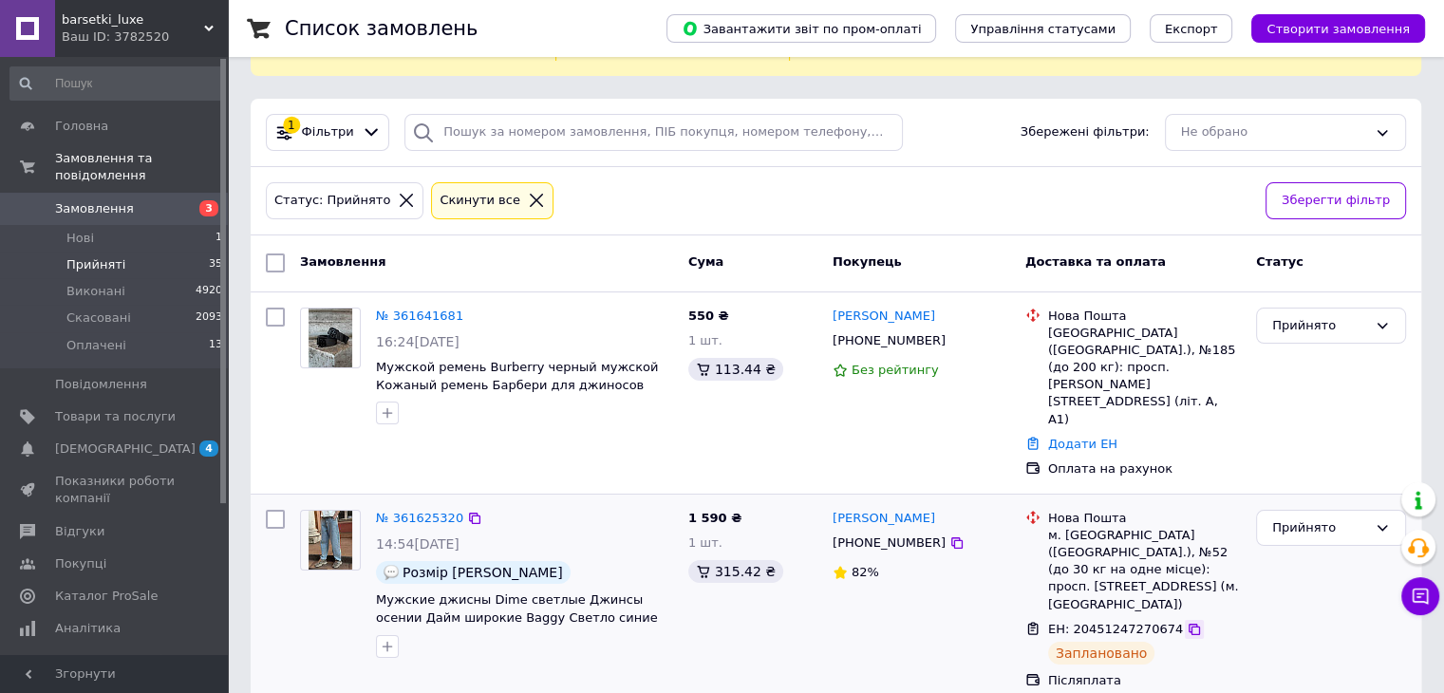
click at [1189, 624] on icon at bounding box center [1194, 629] width 11 height 11
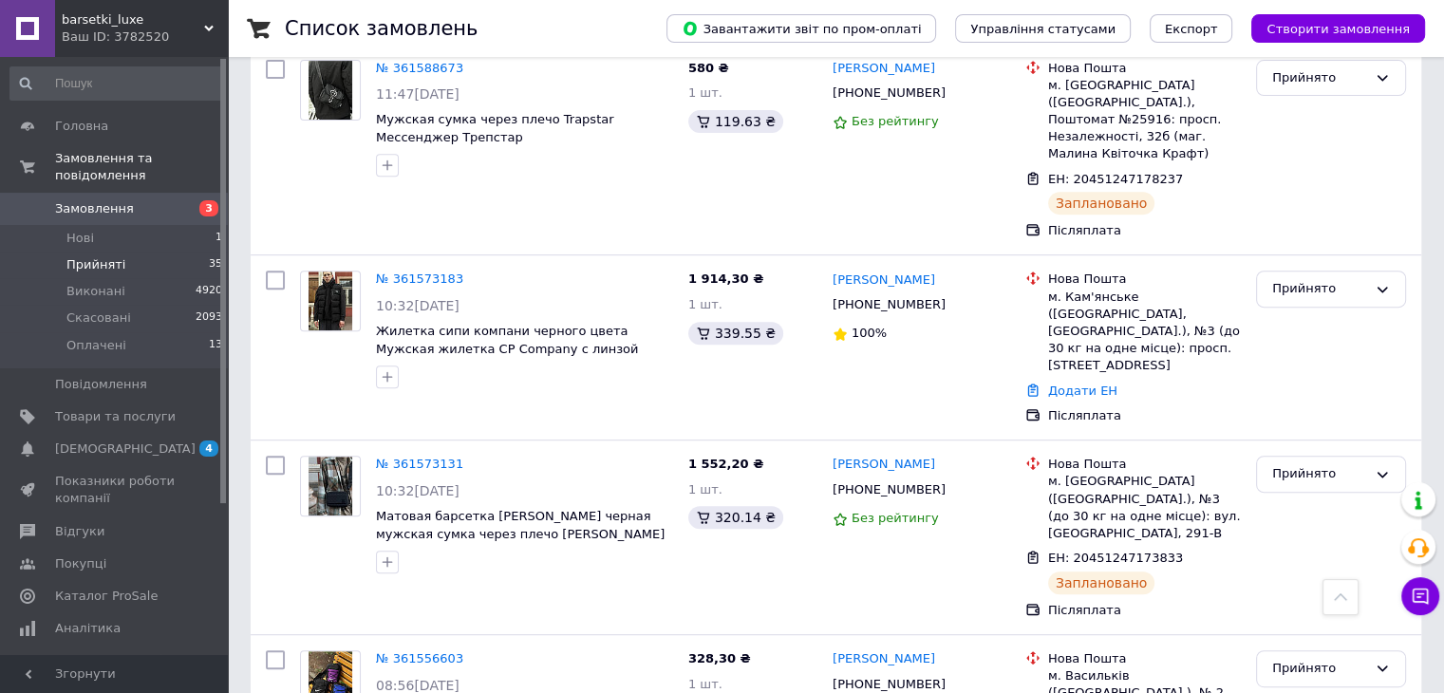
scroll to position [760, 0]
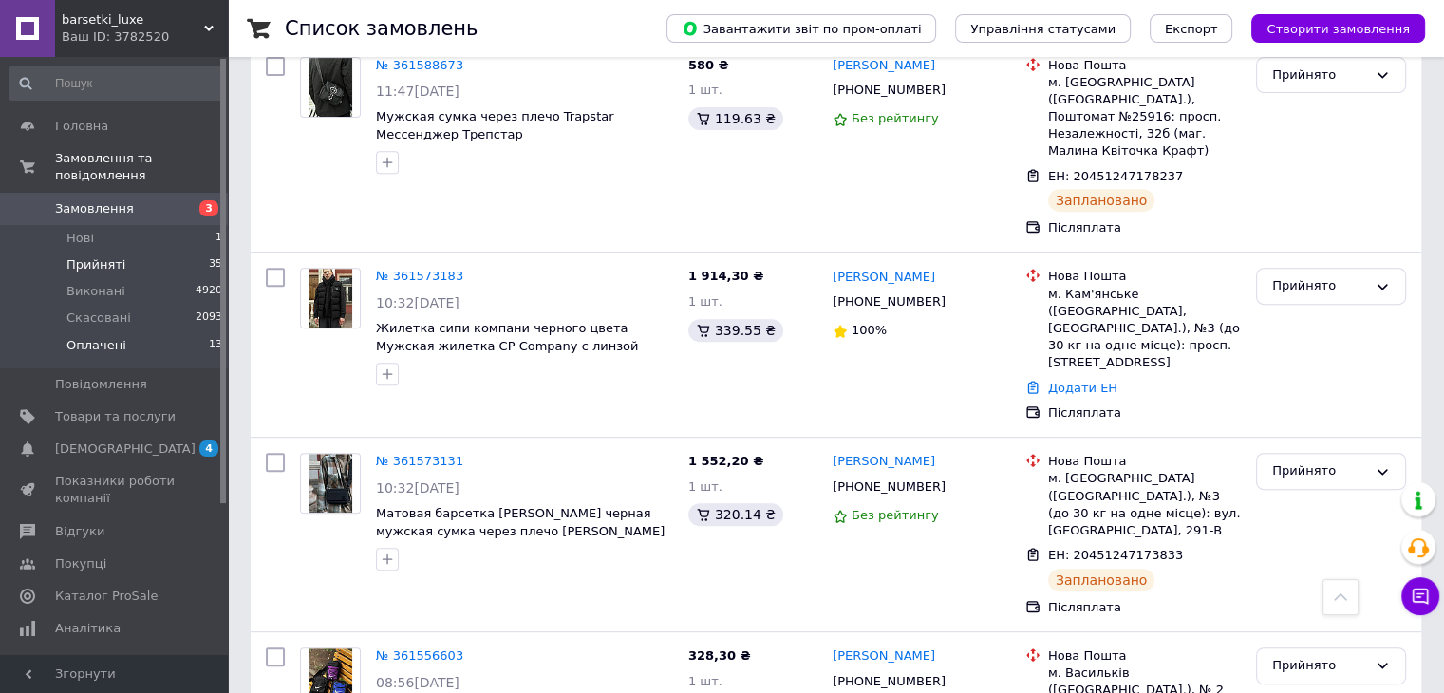
click at [167, 332] on li "Оплачені 13" at bounding box center [117, 350] width 234 height 36
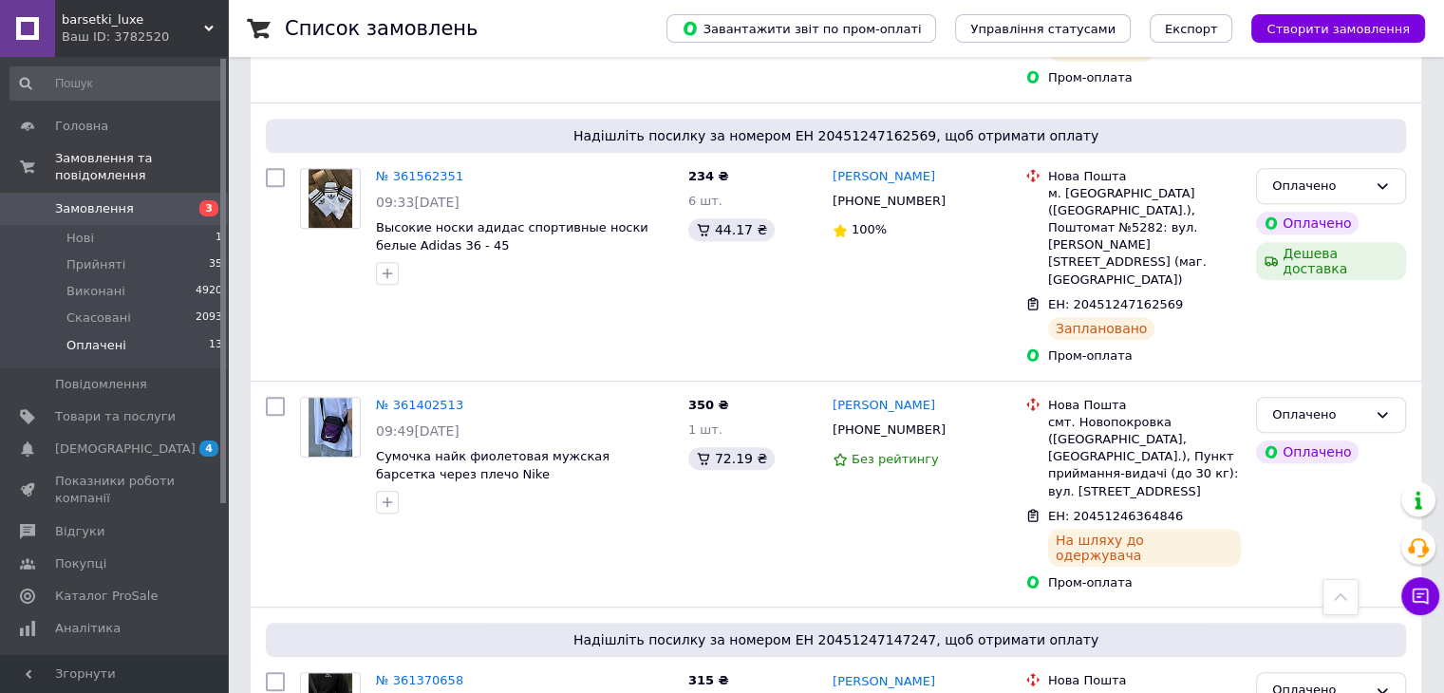
scroll to position [855, 0]
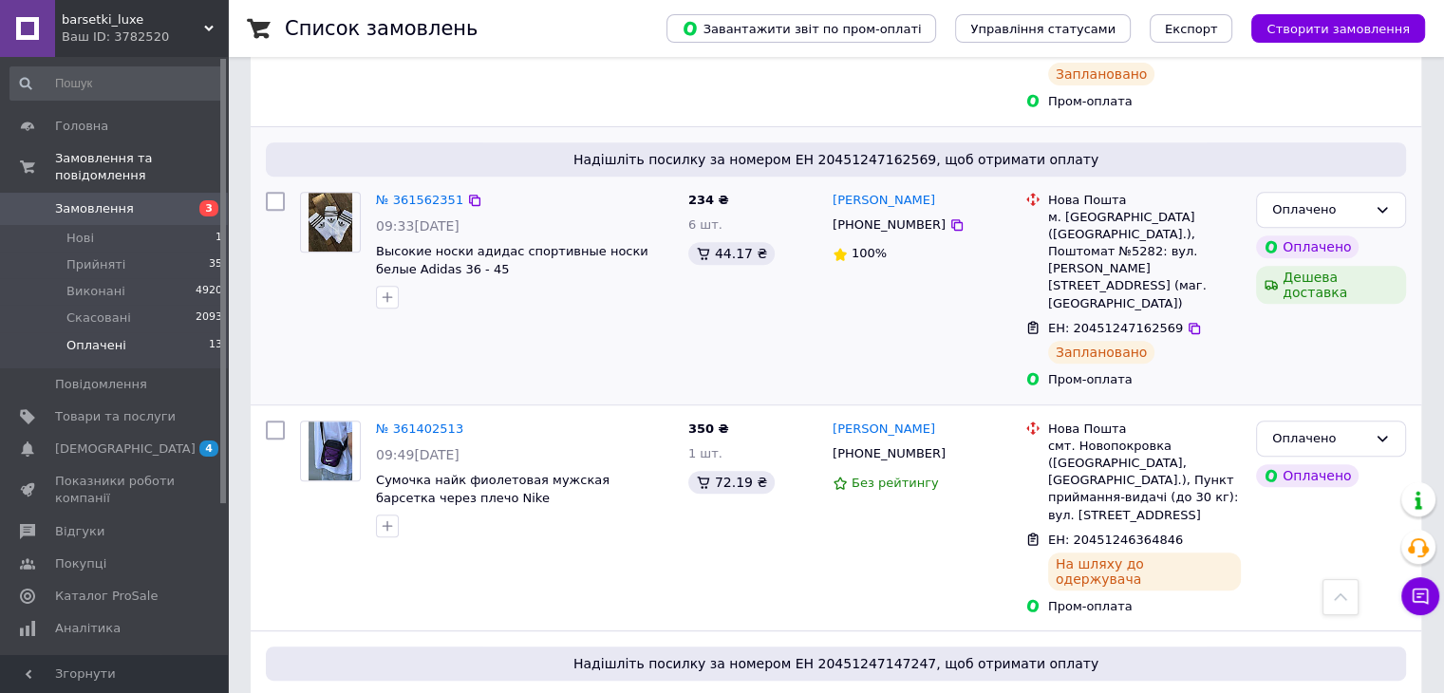
scroll to position [665, 0]
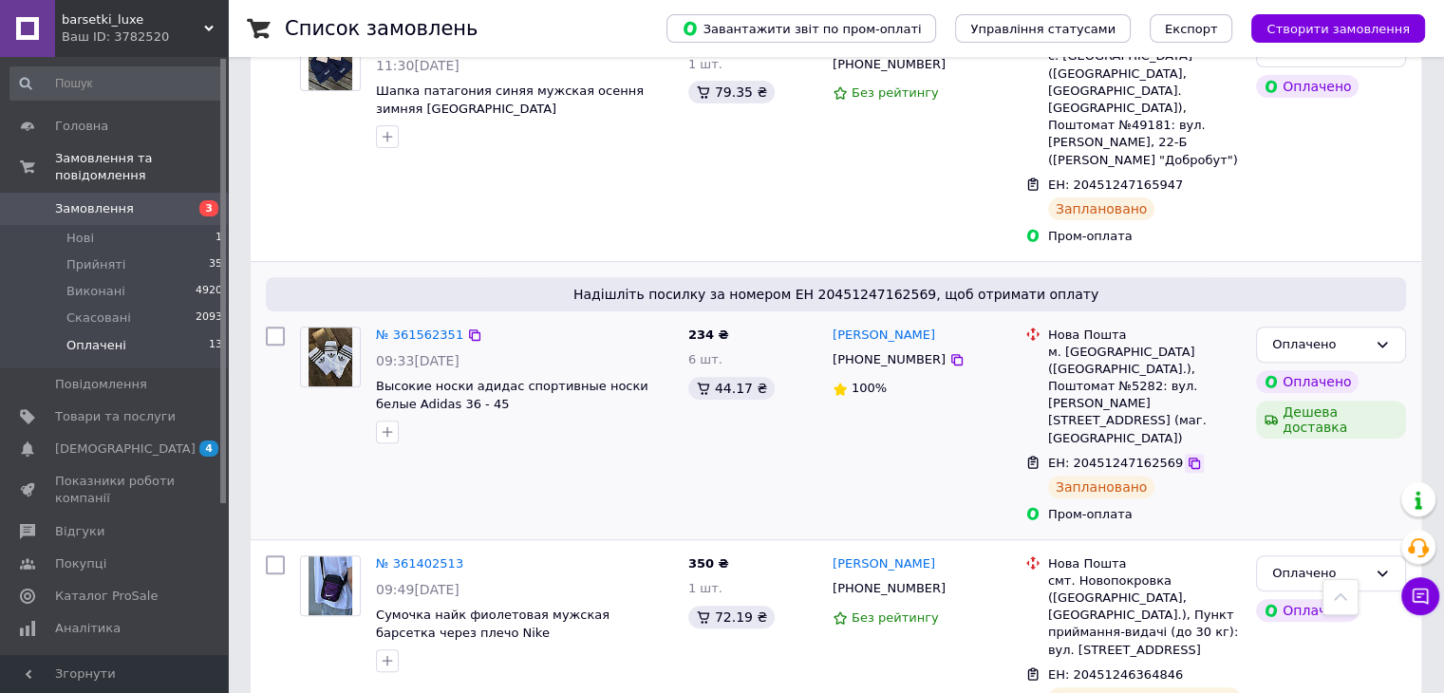
click at [1187, 456] on icon at bounding box center [1194, 463] width 15 height 15
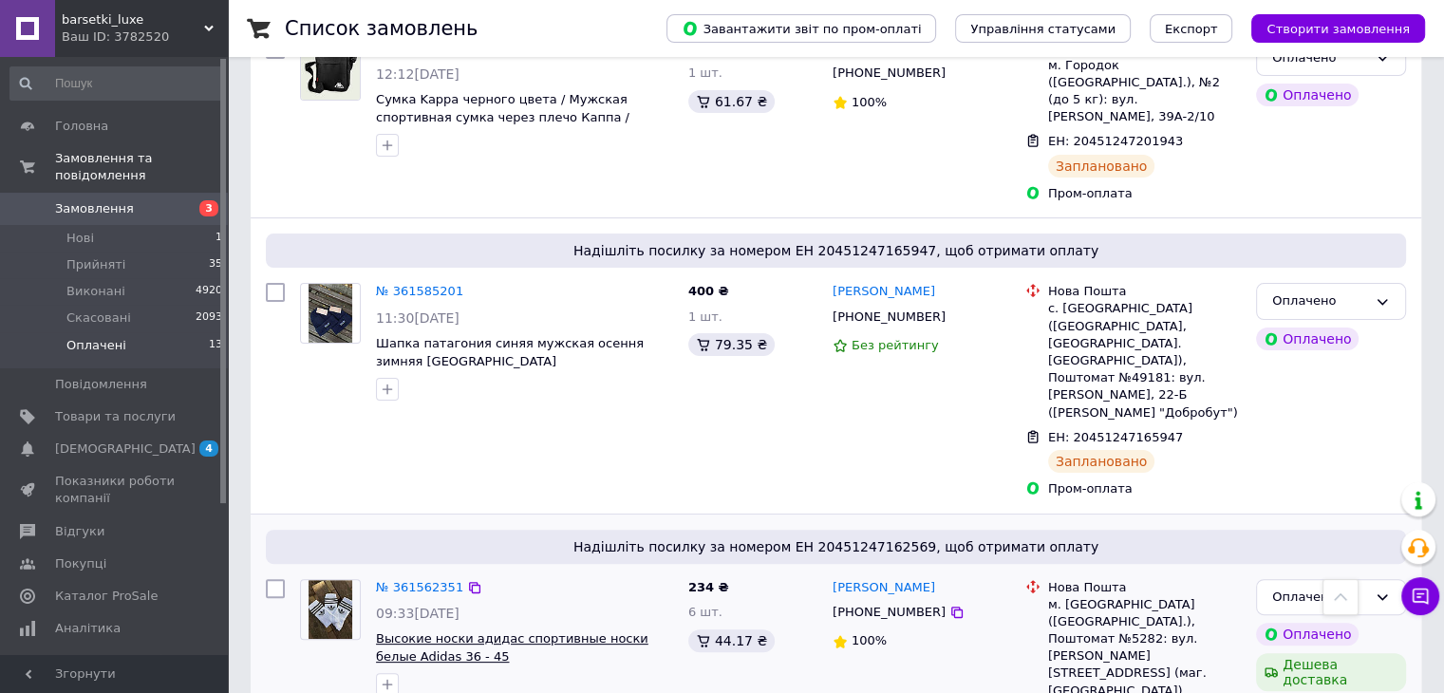
scroll to position [380, 0]
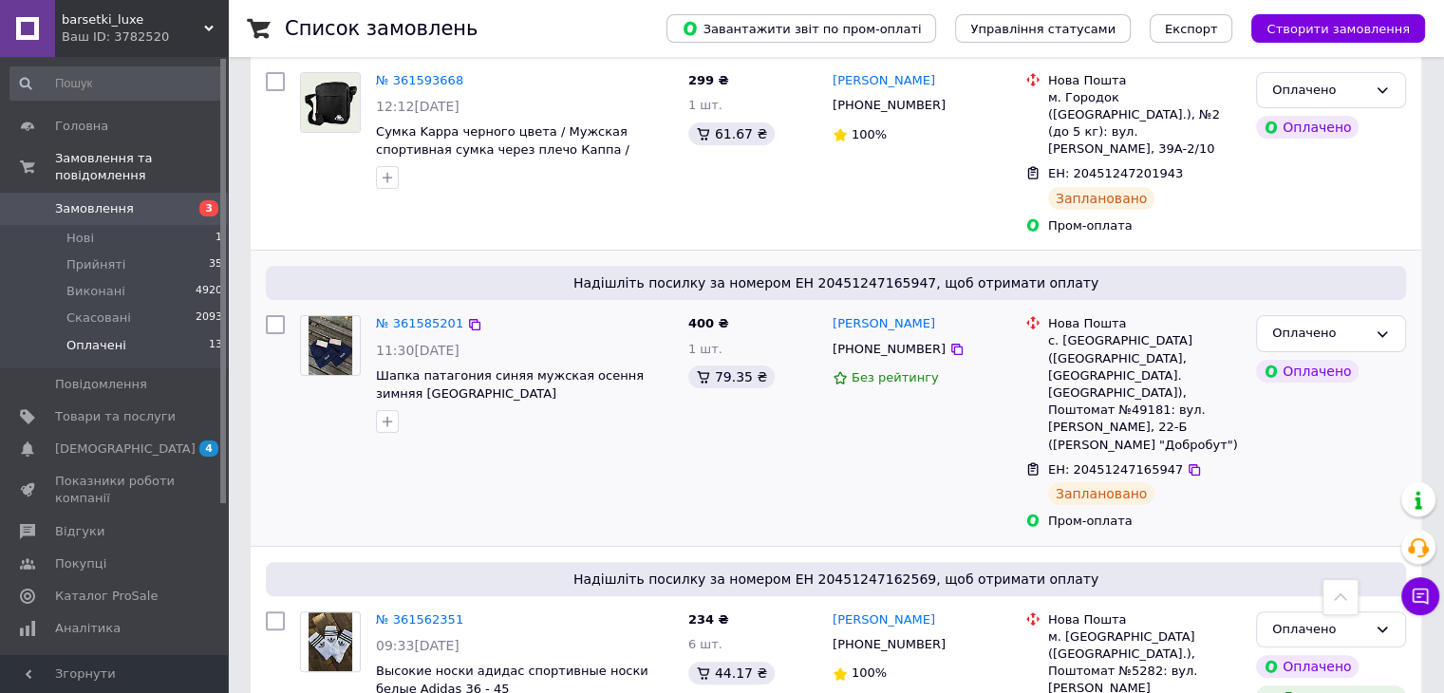
drag, startPoint x: 1171, startPoint y: 400, endPoint x: 1156, endPoint y: 418, distance: 23.6
click at [1189, 464] on icon at bounding box center [1194, 469] width 11 height 11
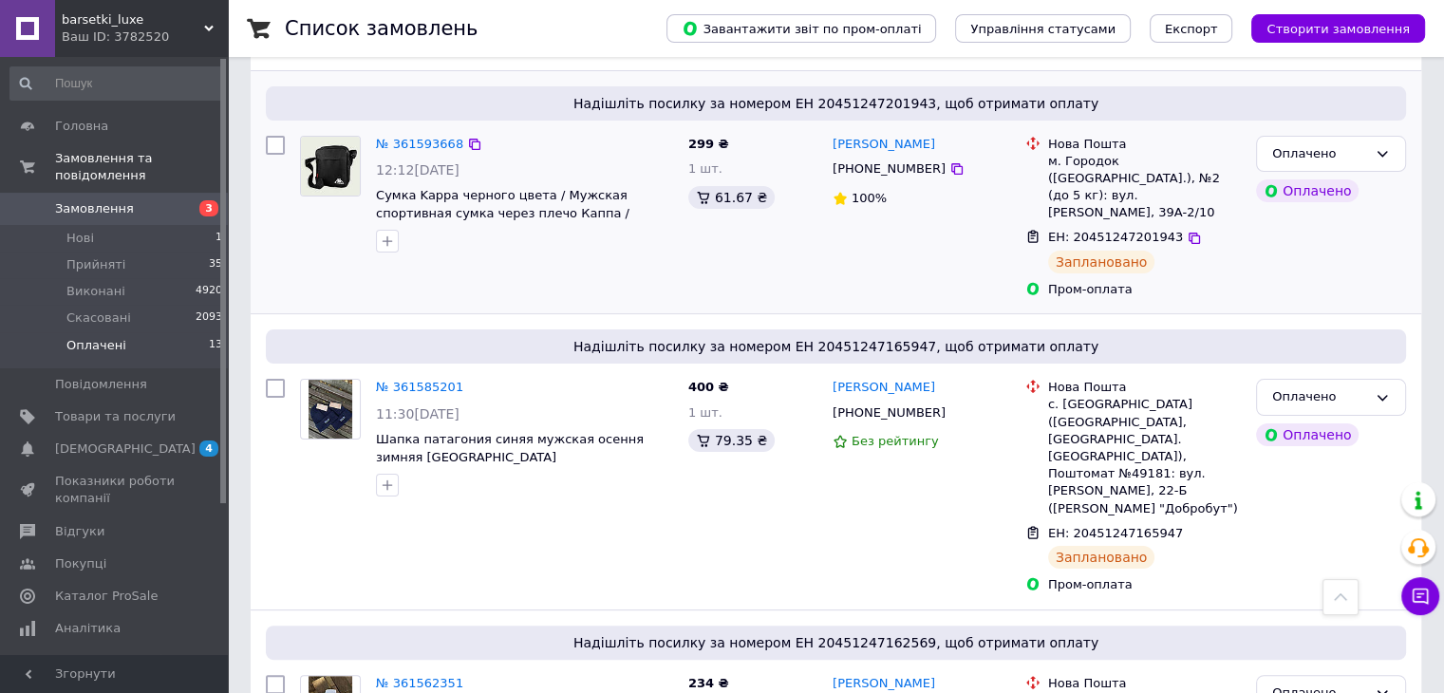
scroll to position [190, 0]
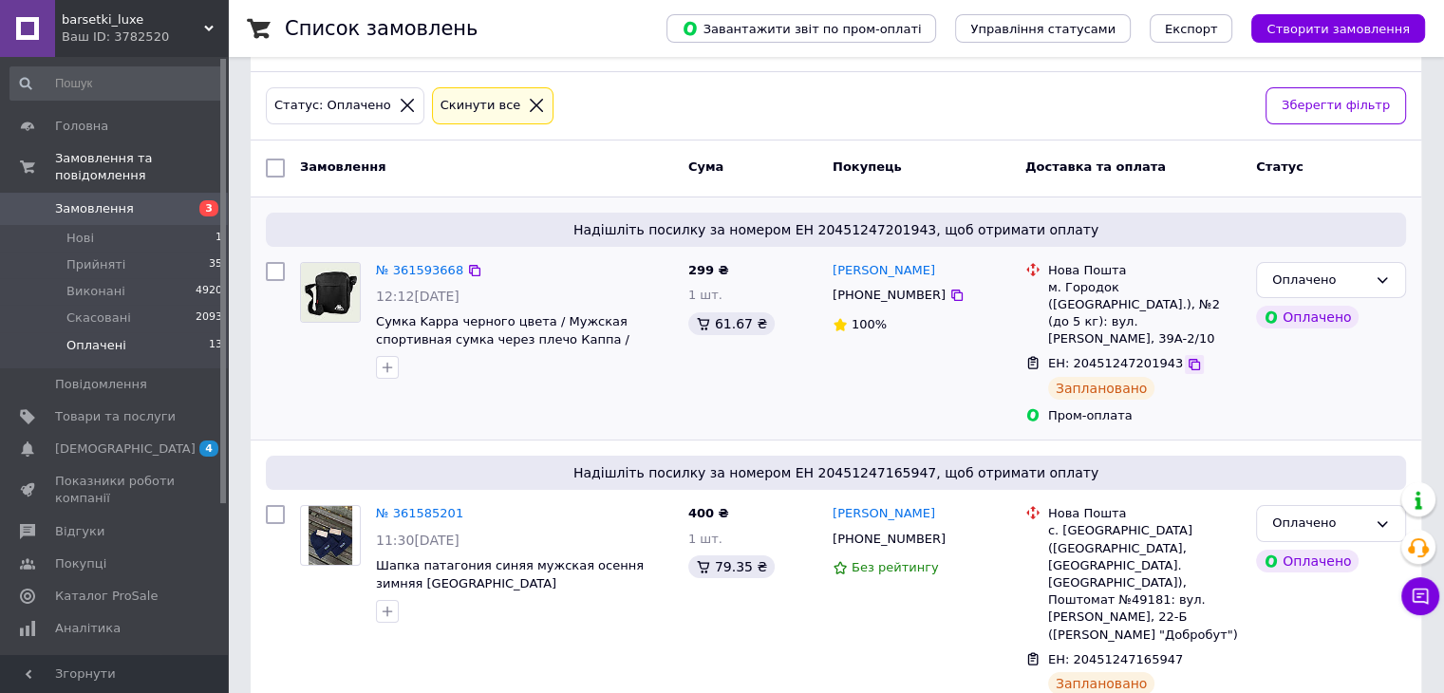
click at [1187, 357] on icon at bounding box center [1194, 364] width 15 height 15
click at [197, 18] on span "barsetki_luxe" at bounding box center [133, 19] width 142 height 17
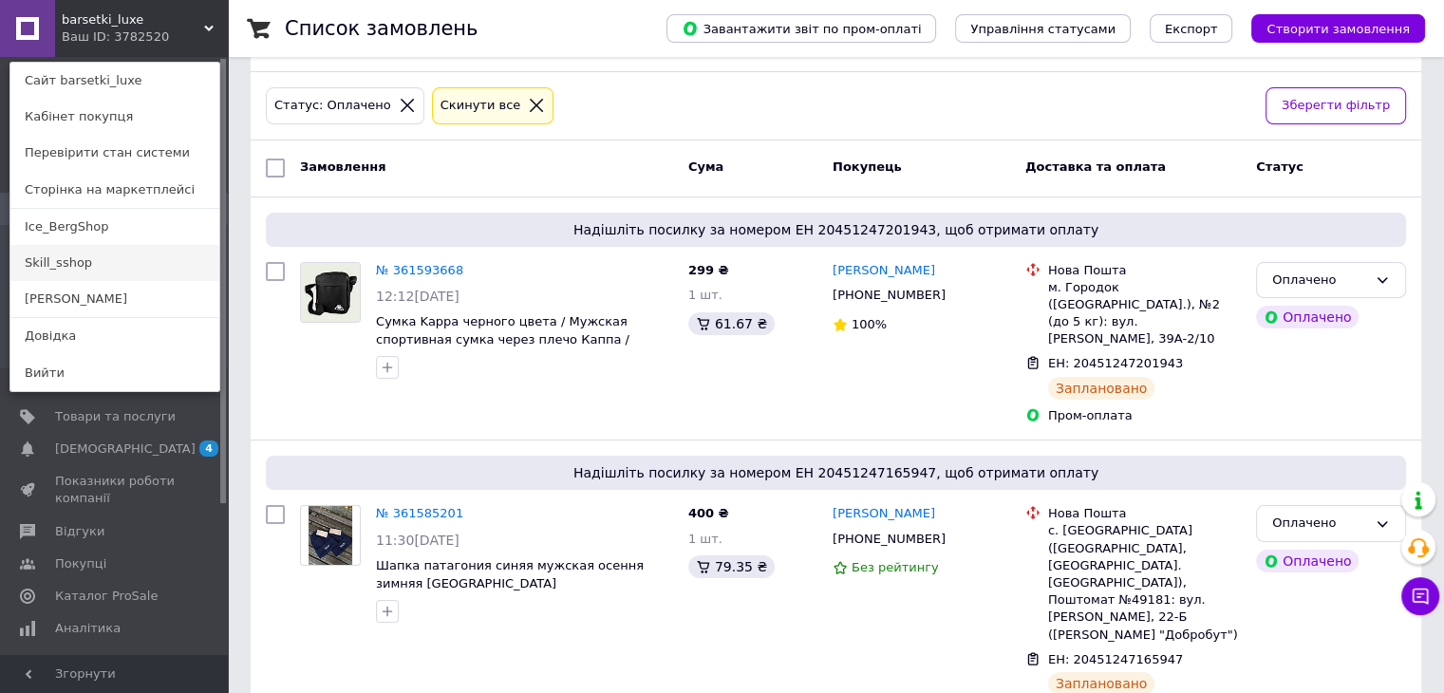
click at [84, 271] on link "Skill_sshop" at bounding box center [114, 263] width 209 height 36
